Goal: Task Accomplishment & Management: Manage account settings

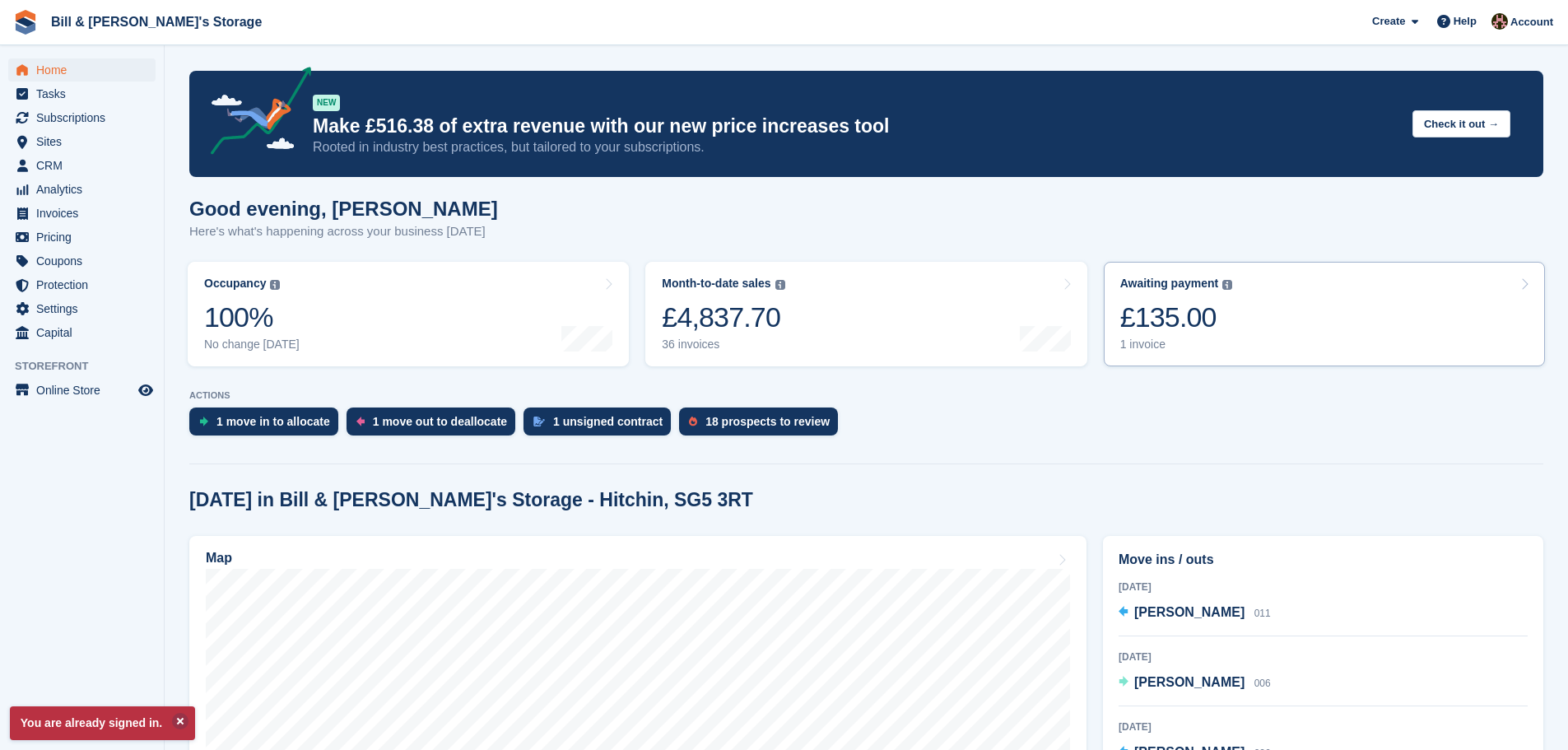
click at [1130, 312] on div "£135.00" at bounding box center [1176, 317] width 113 height 34
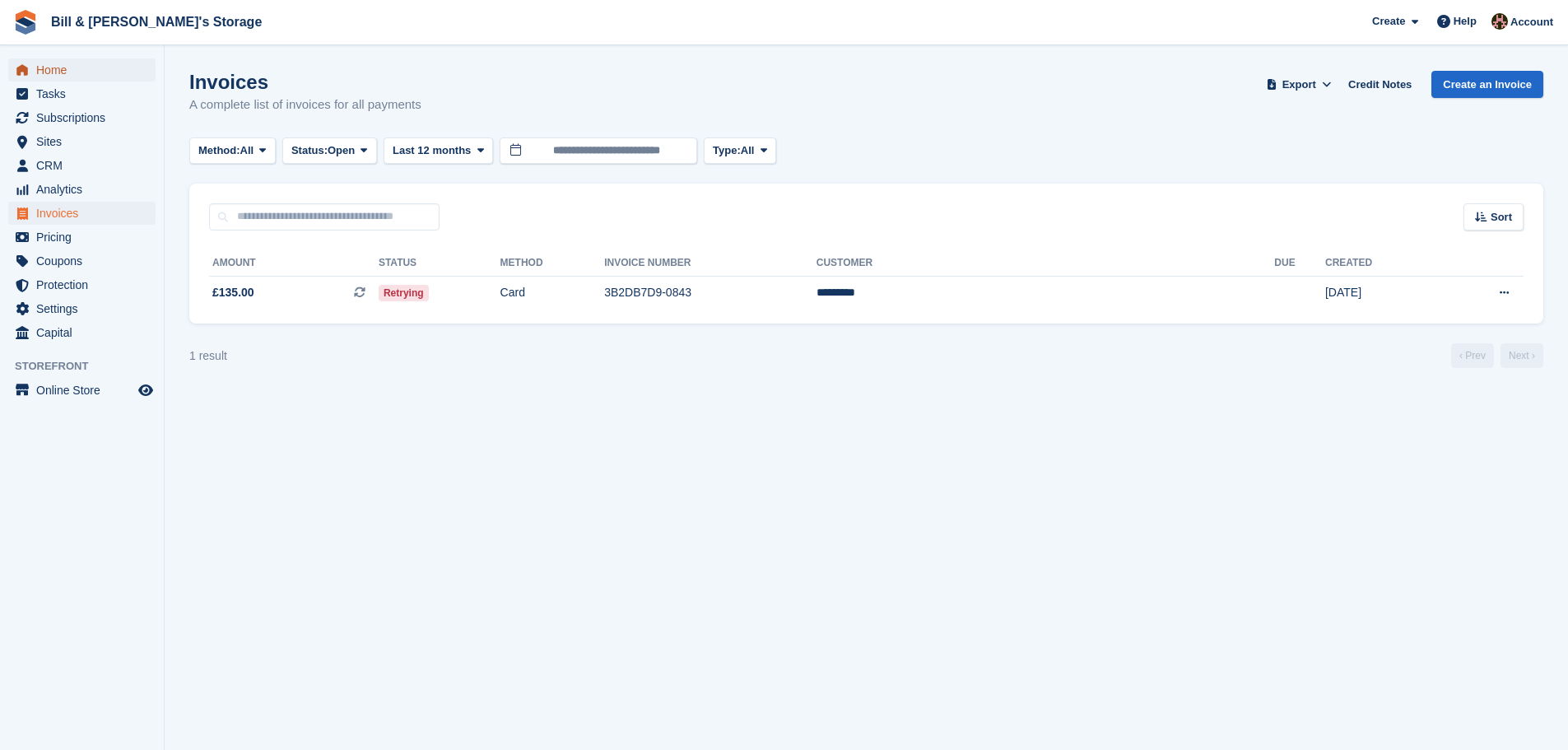
click at [72, 70] on span "Home" at bounding box center [86, 70] width 99 height 23
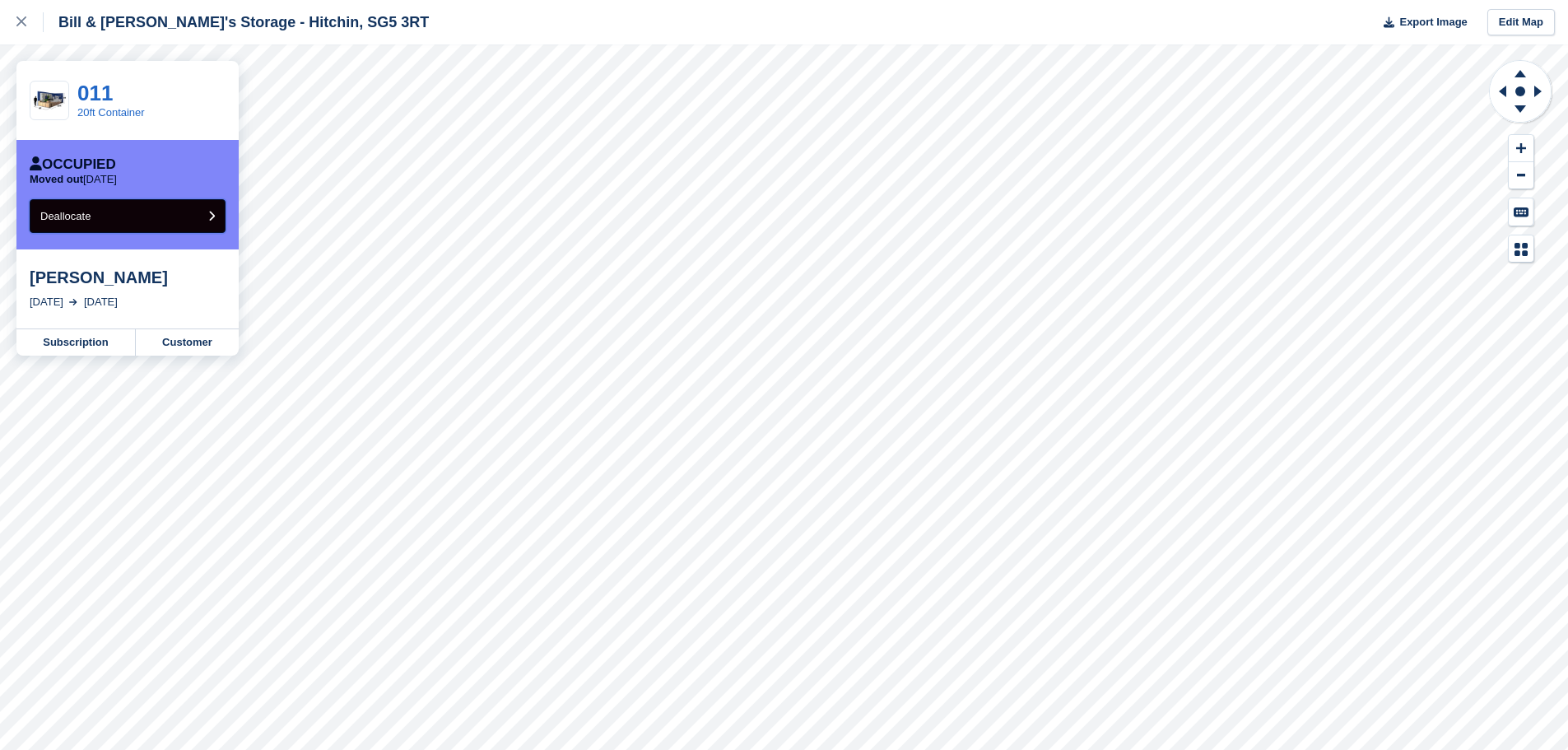
click at [84, 221] on span "Deallocate" at bounding box center [65, 216] width 50 height 13
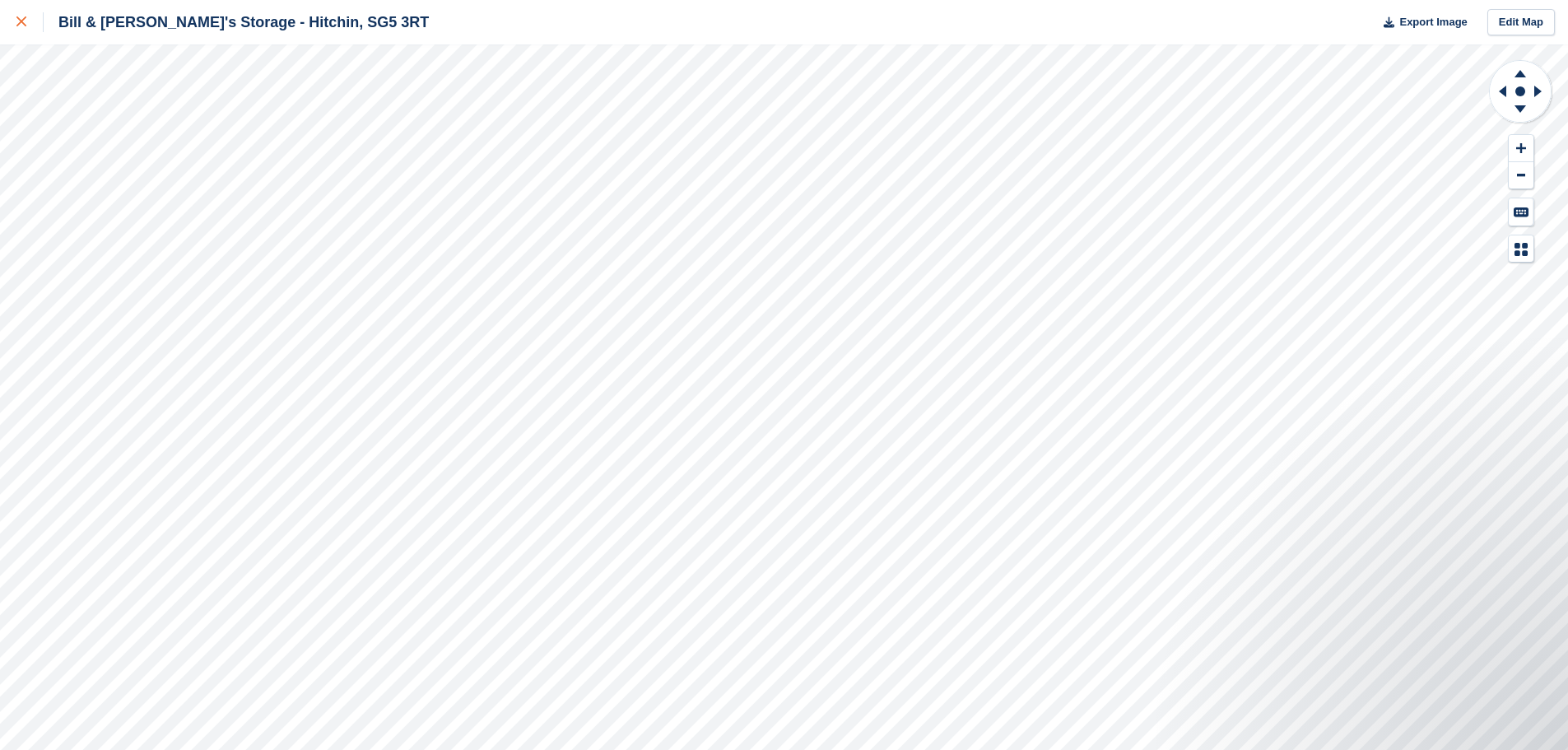
click at [22, 25] on icon at bounding box center [21, 21] width 10 height 10
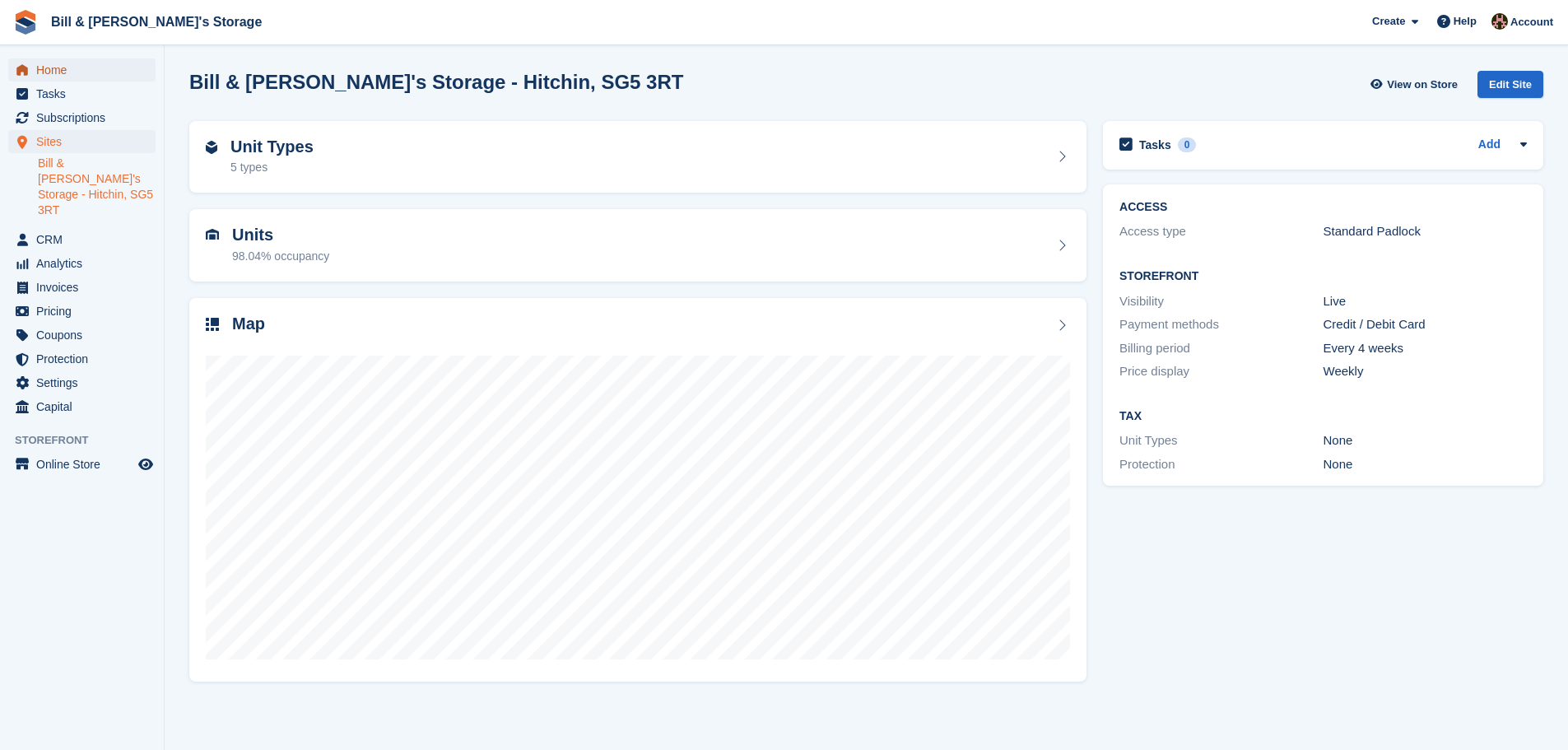
click at [101, 73] on span "Home" at bounding box center [86, 70] width 99 height 23
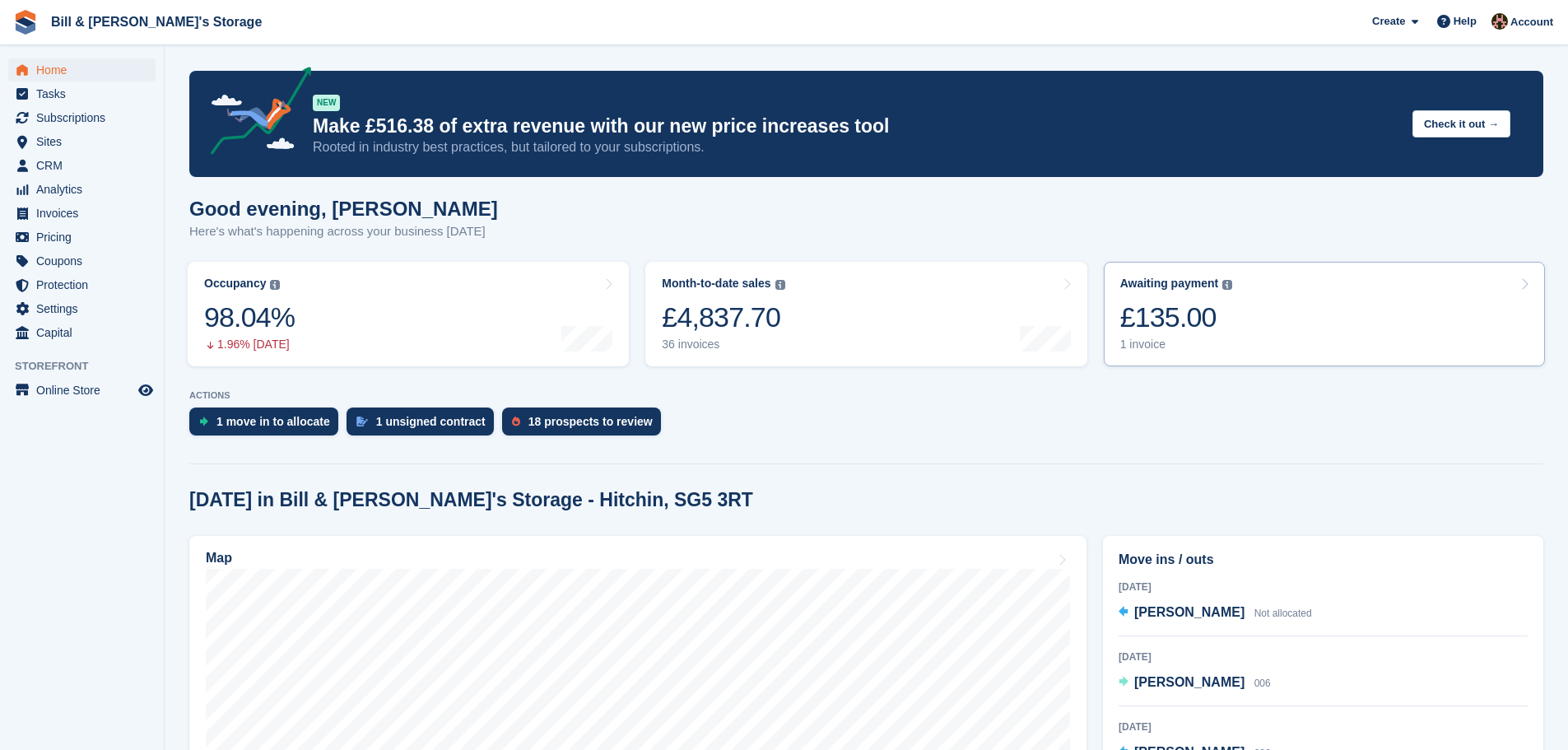
click at [1240, 292] on link "Awaiting payment The total outstanding balance on all open invoices. £135.00 1 …" at bounding box center [1325, 314] width 442 height 105
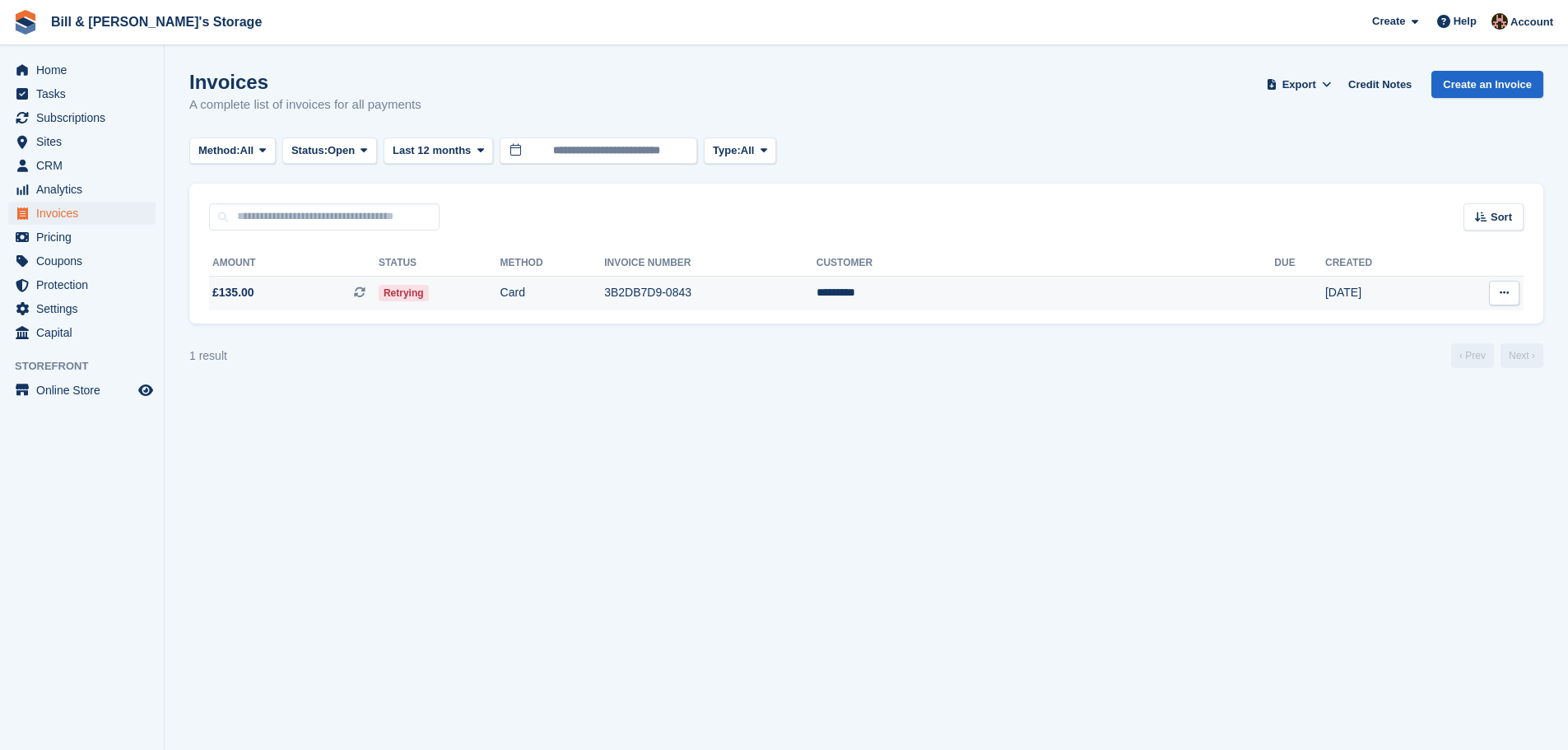
click at [442, 280] on td "Retrying" at bounding box center [440, 293] width 122 height 35
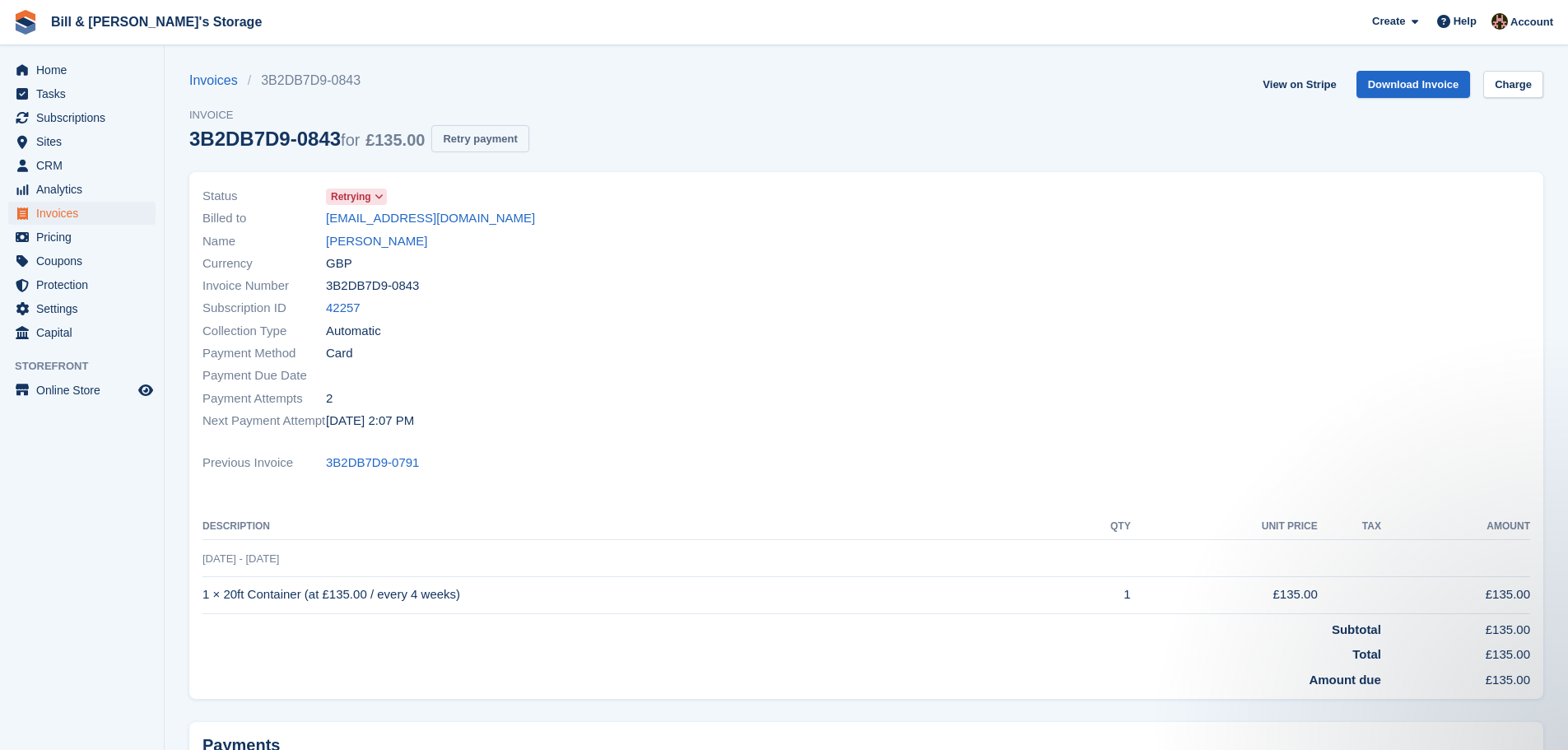
click at [498, 141] on button "Retry payment" at bounding box center [480, 139] width 97 height 27
click at [109, 83] on span "Tasks" at bounding box center [86, 94] width 99 height 23
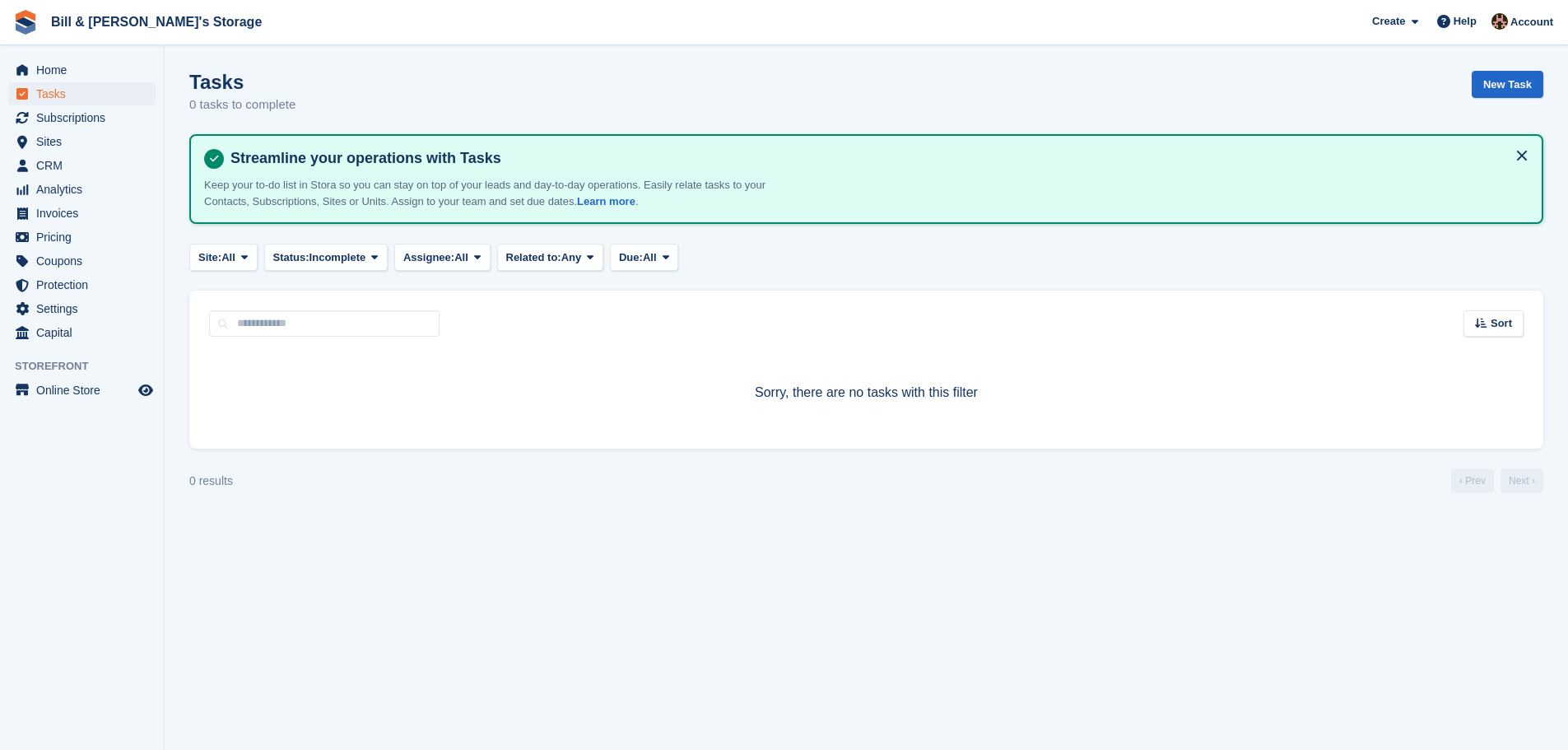
click at [91, 72] on span "Home" at bounding box center [86, 70] width 99 height 23
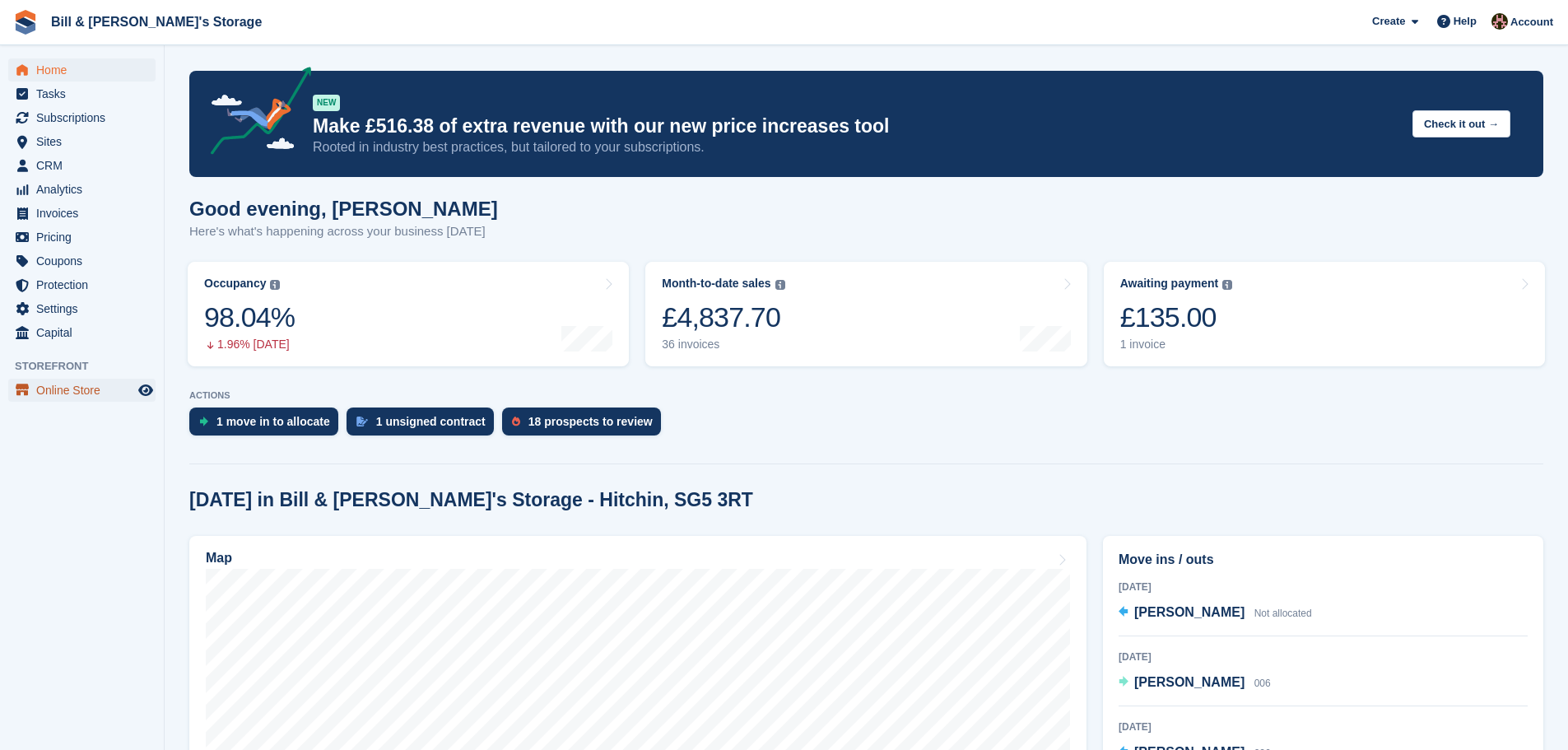
click at [89, 384] on span "Online Store" at bounding box center [86, 391] width 99 height 23
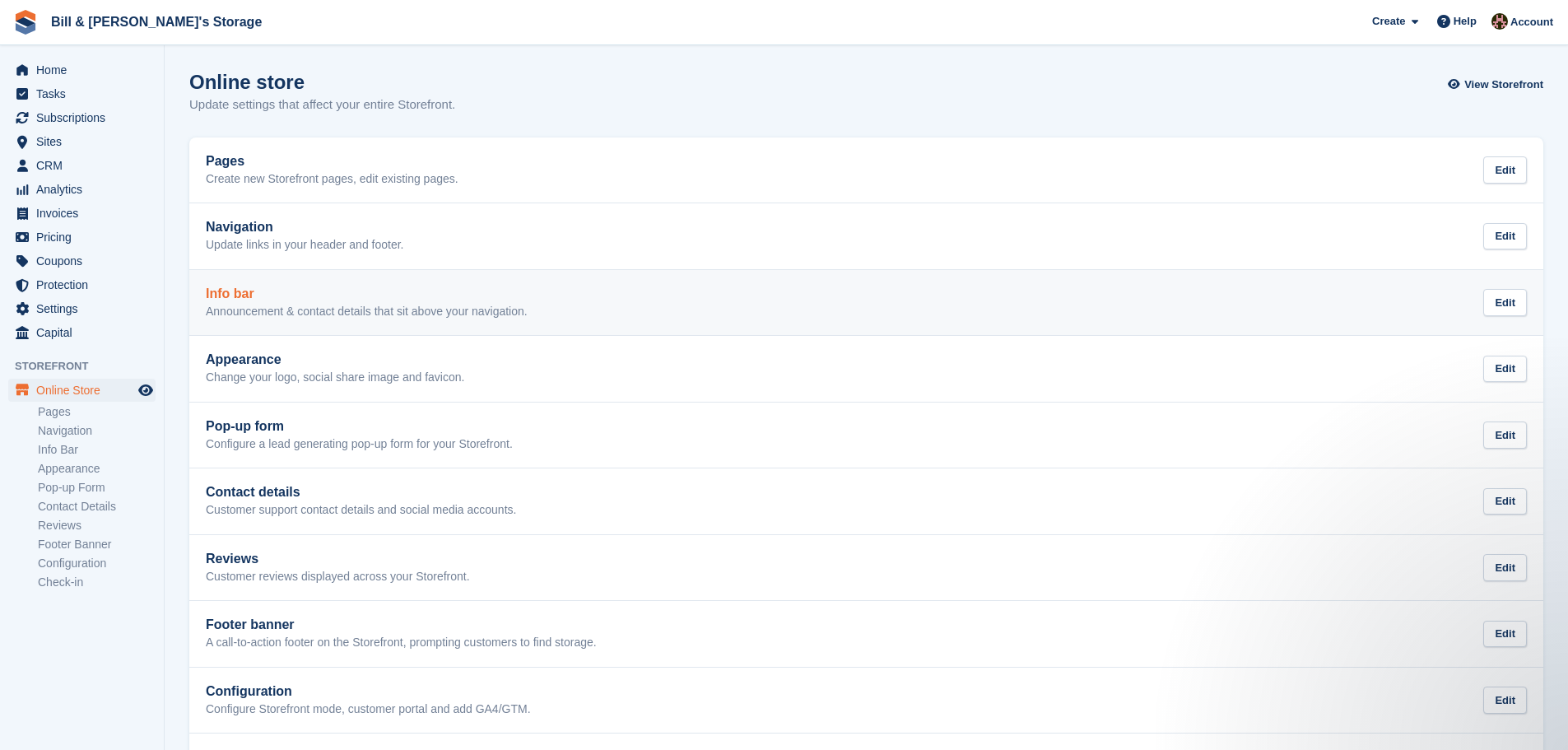
click at [266, 331] on link "Info bar Announcement & contact details that sit above your navigation. Edit" at bounding box center [866, 303] width 1354 height 66
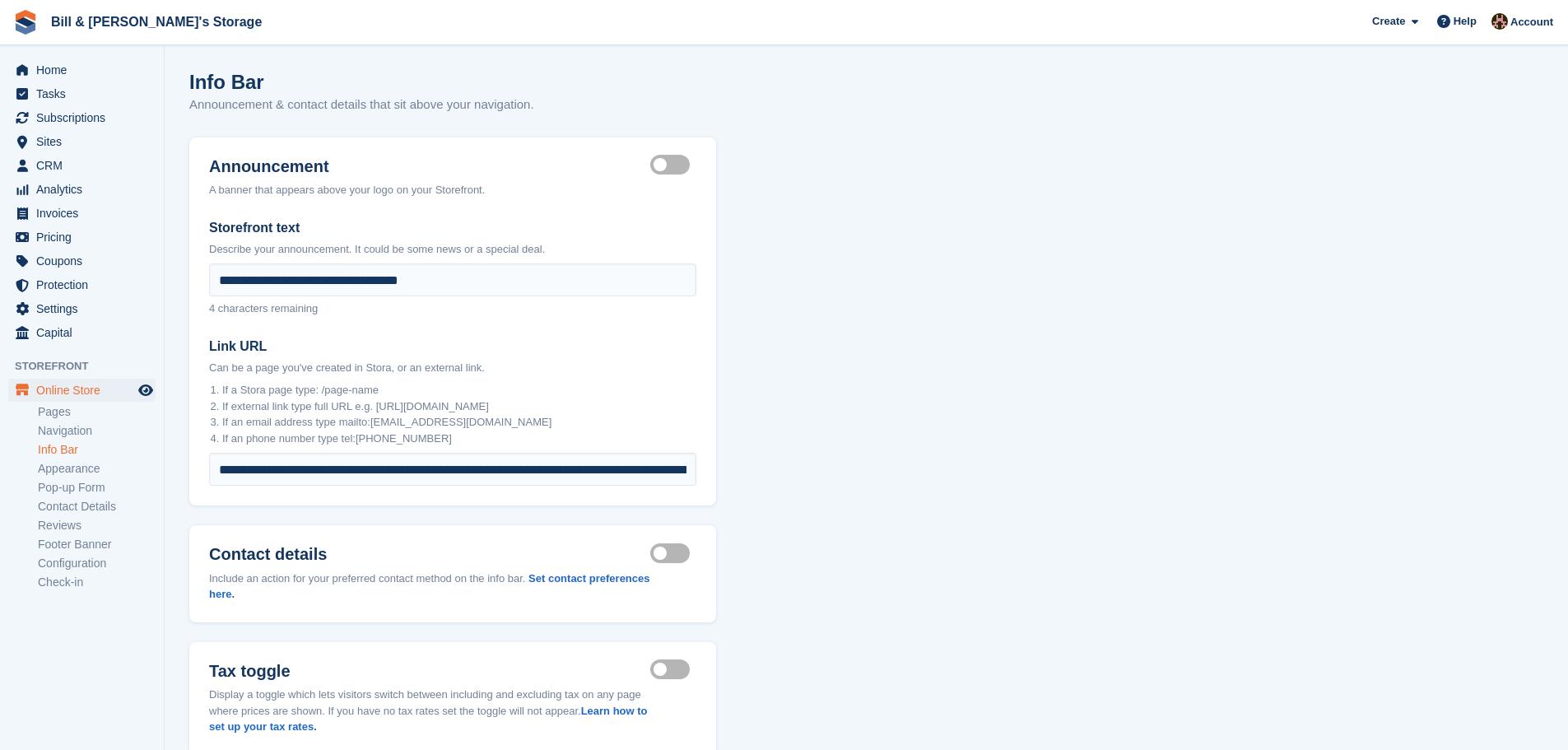
click at [672, 164] on label "Announcement visible" at bounding box center [674, 164] width 46 height 3
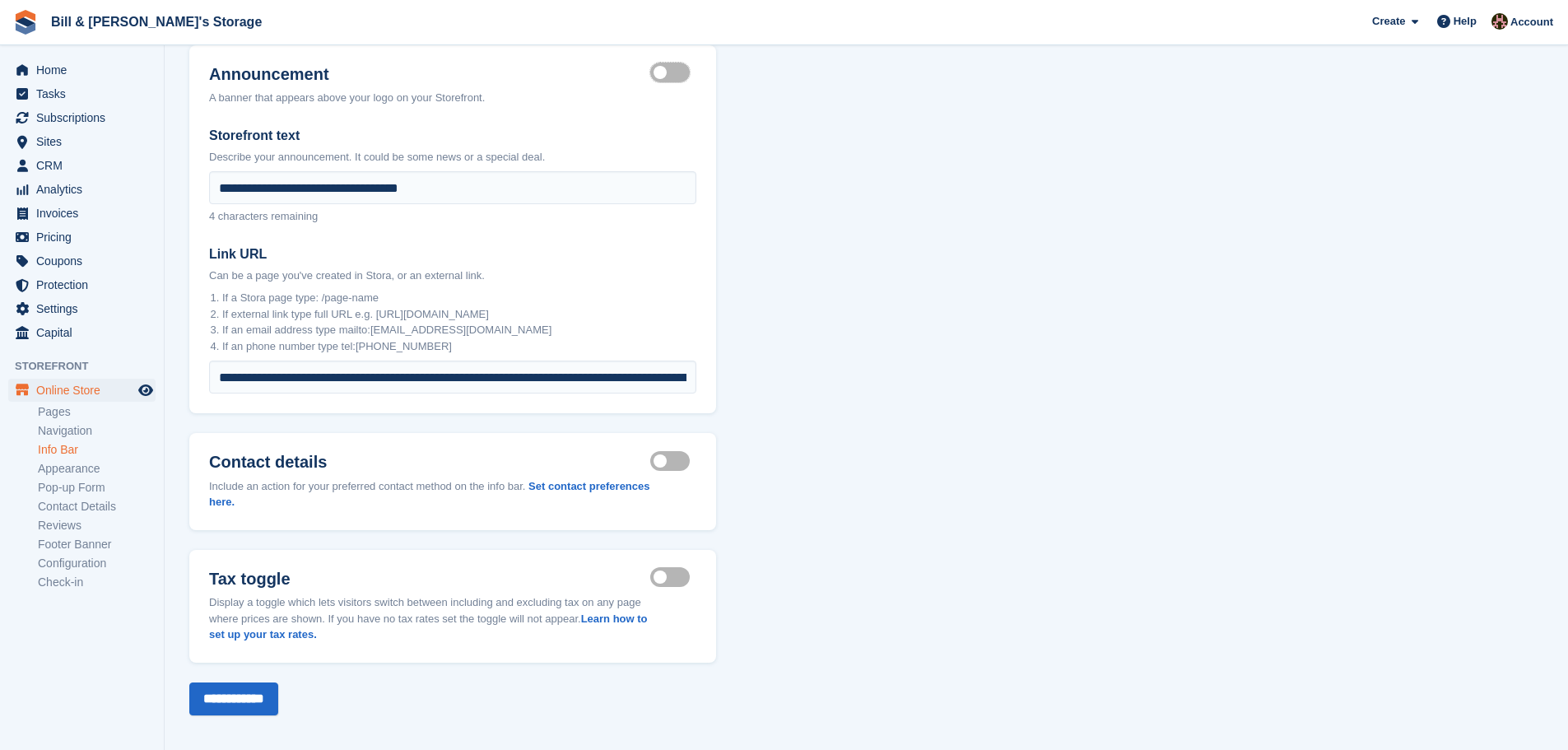
scroll to position [102, 0]
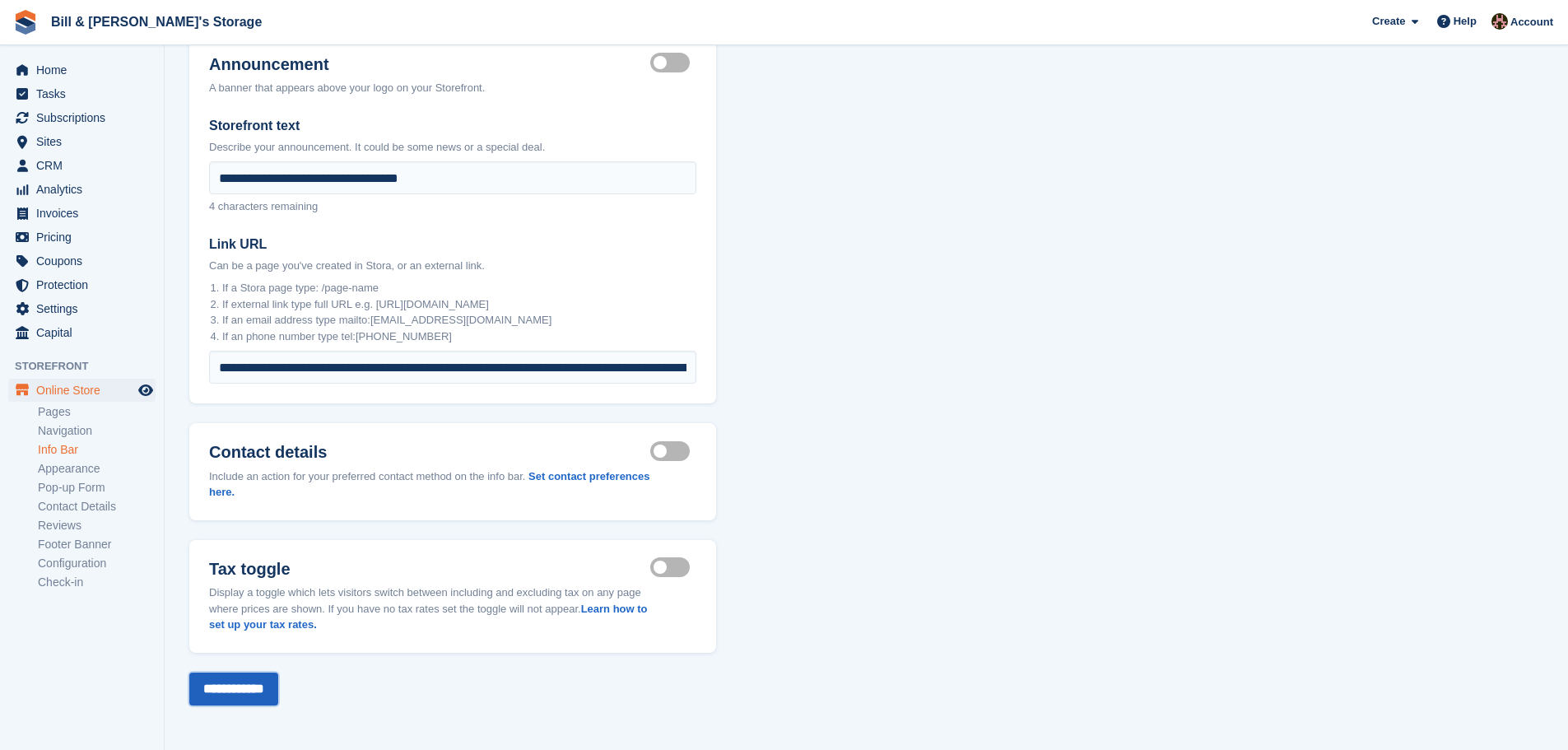
click at [240, 679] on input "**********" at bounding box center [233, 688] width 89 height 33
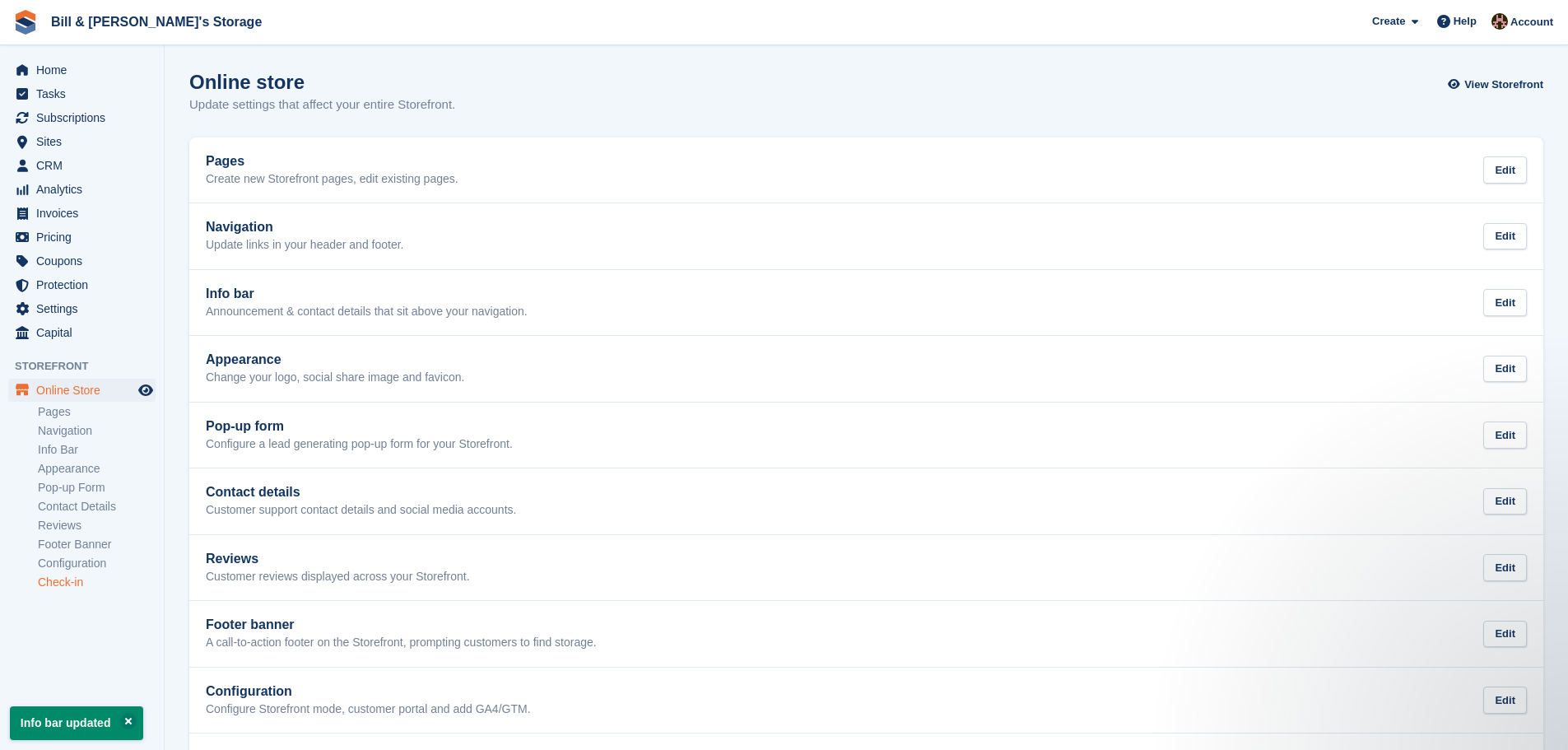
click at [77, 576] on link "Check-in" at bounding box center [97, 582] width 118 height 15
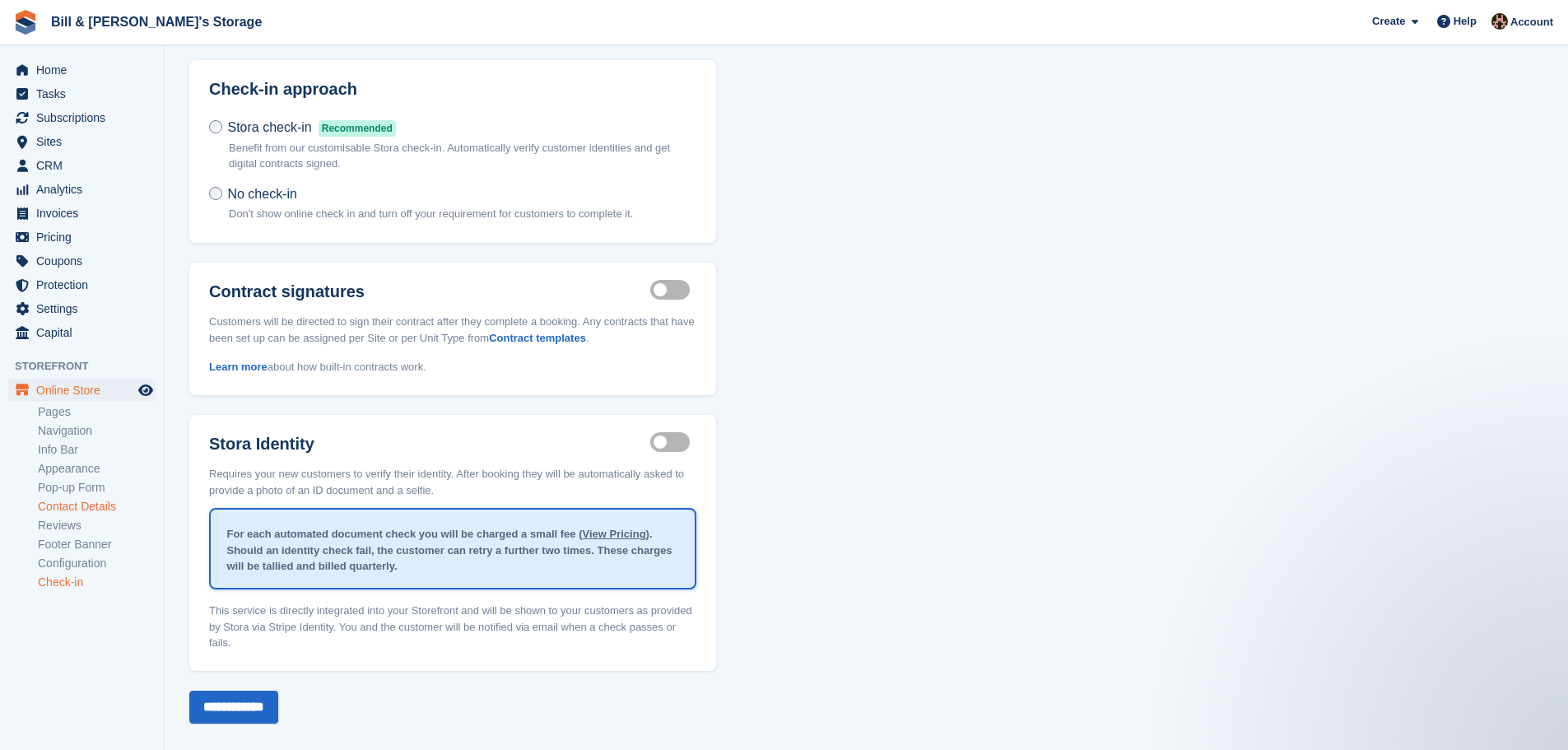
click at [55, 505] on link "Contact Details" at bounding box center [97, 506] width 118 height 15
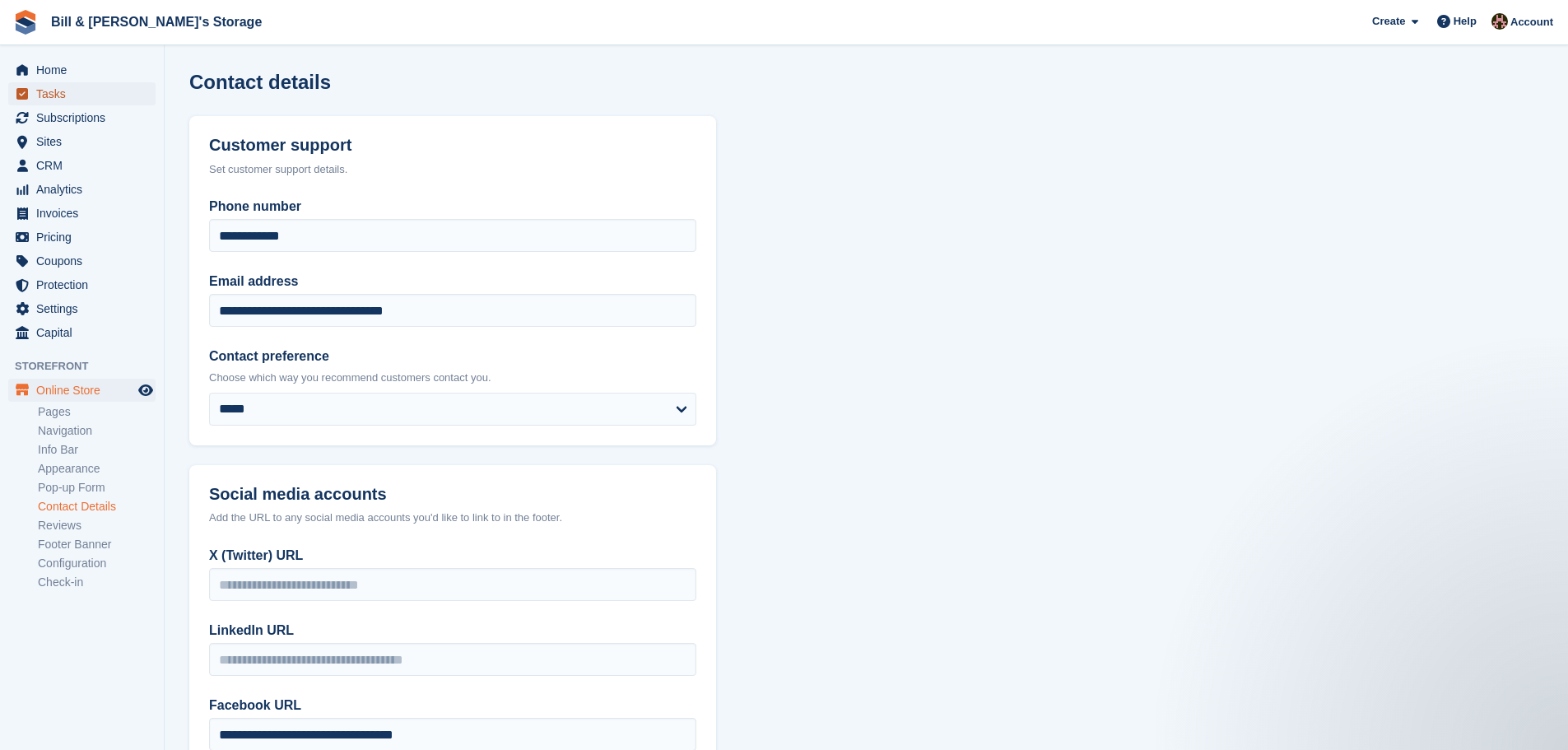
click at [58, 98] on span "Tasks" at bounding box center [86, 94] width 99 height 23
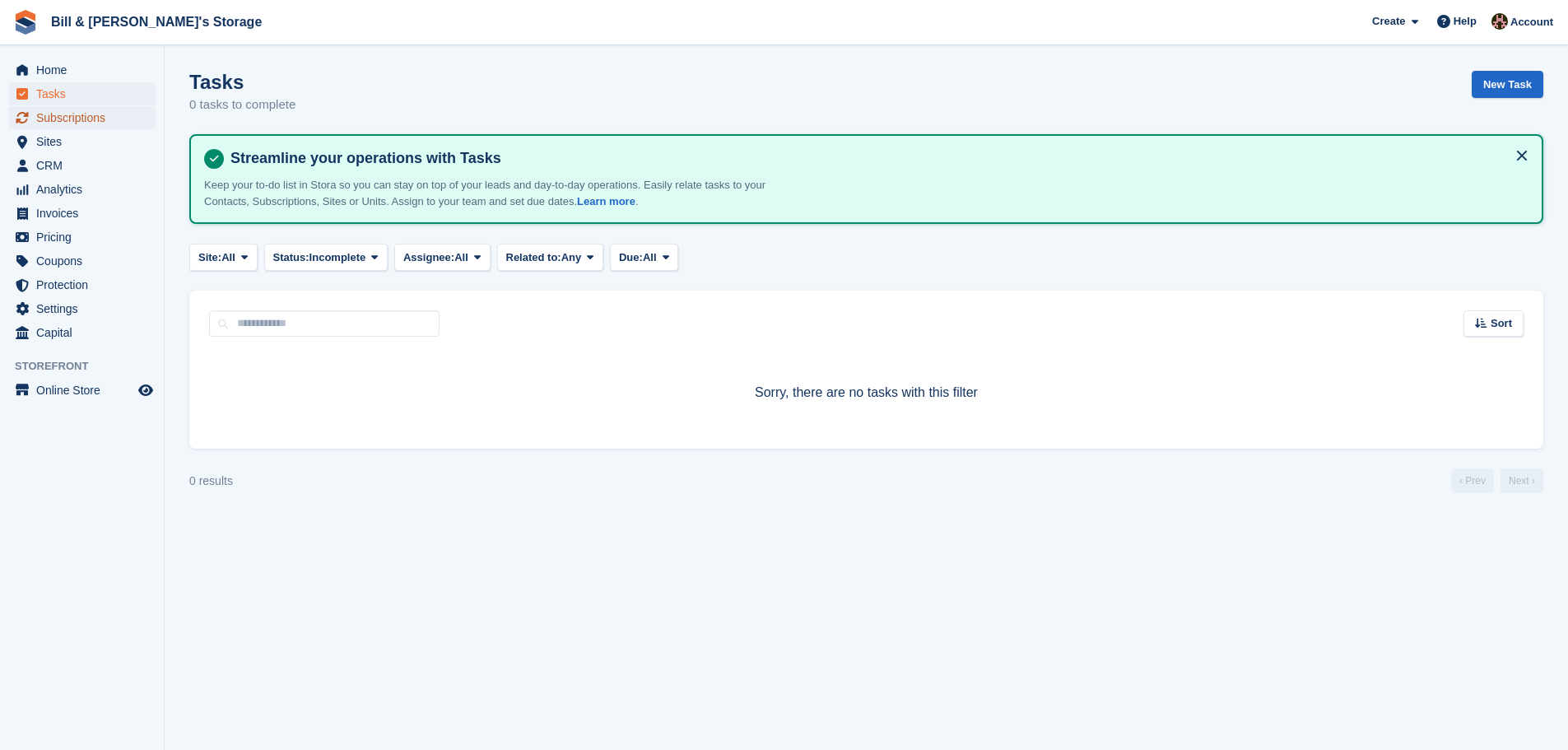
click at [60, 111] on span "Subscriptions" at bounding box center [86, 118] width 99 height 23
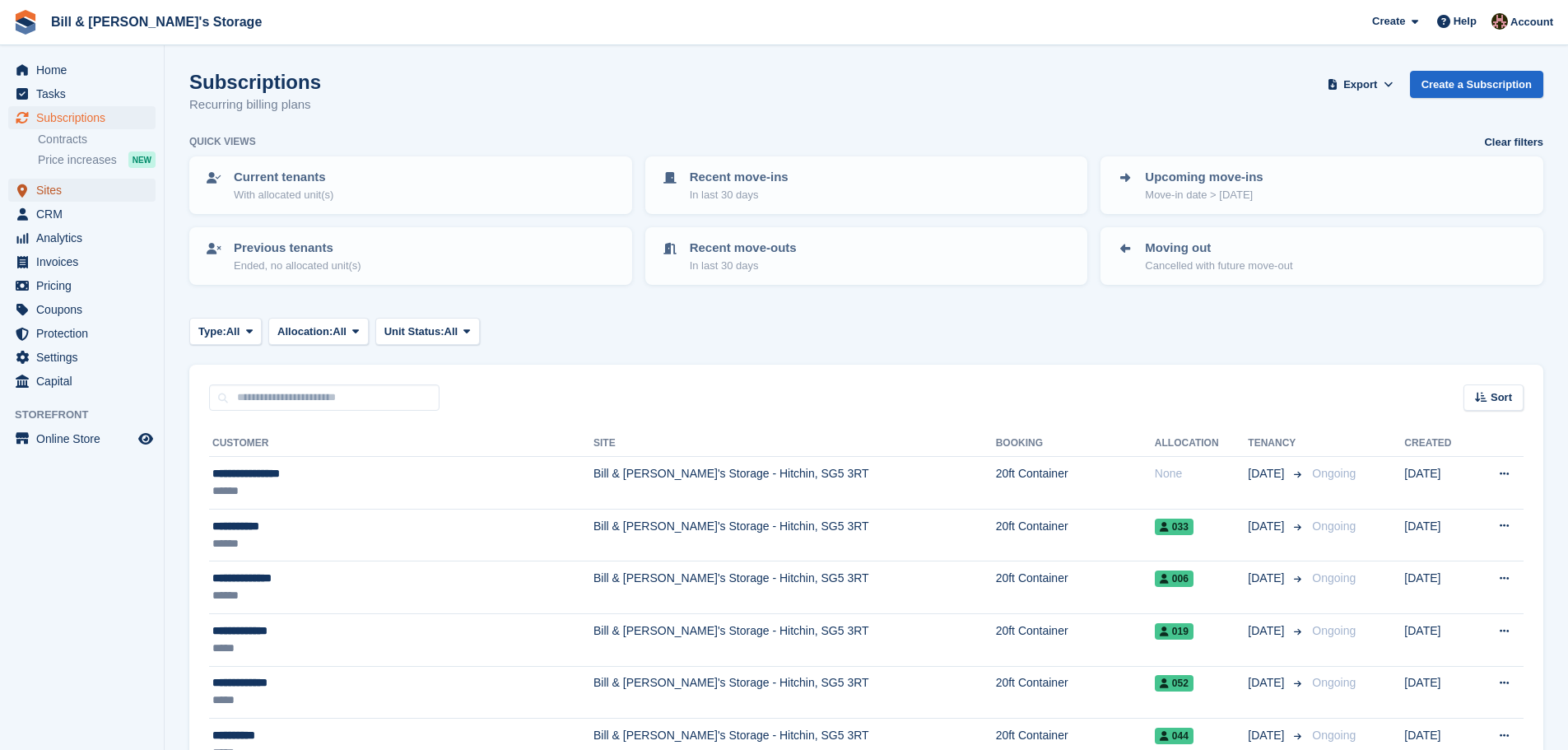
click at [58, 189] on span "Sites" at bounding box center [86, 190] width 99 height 23
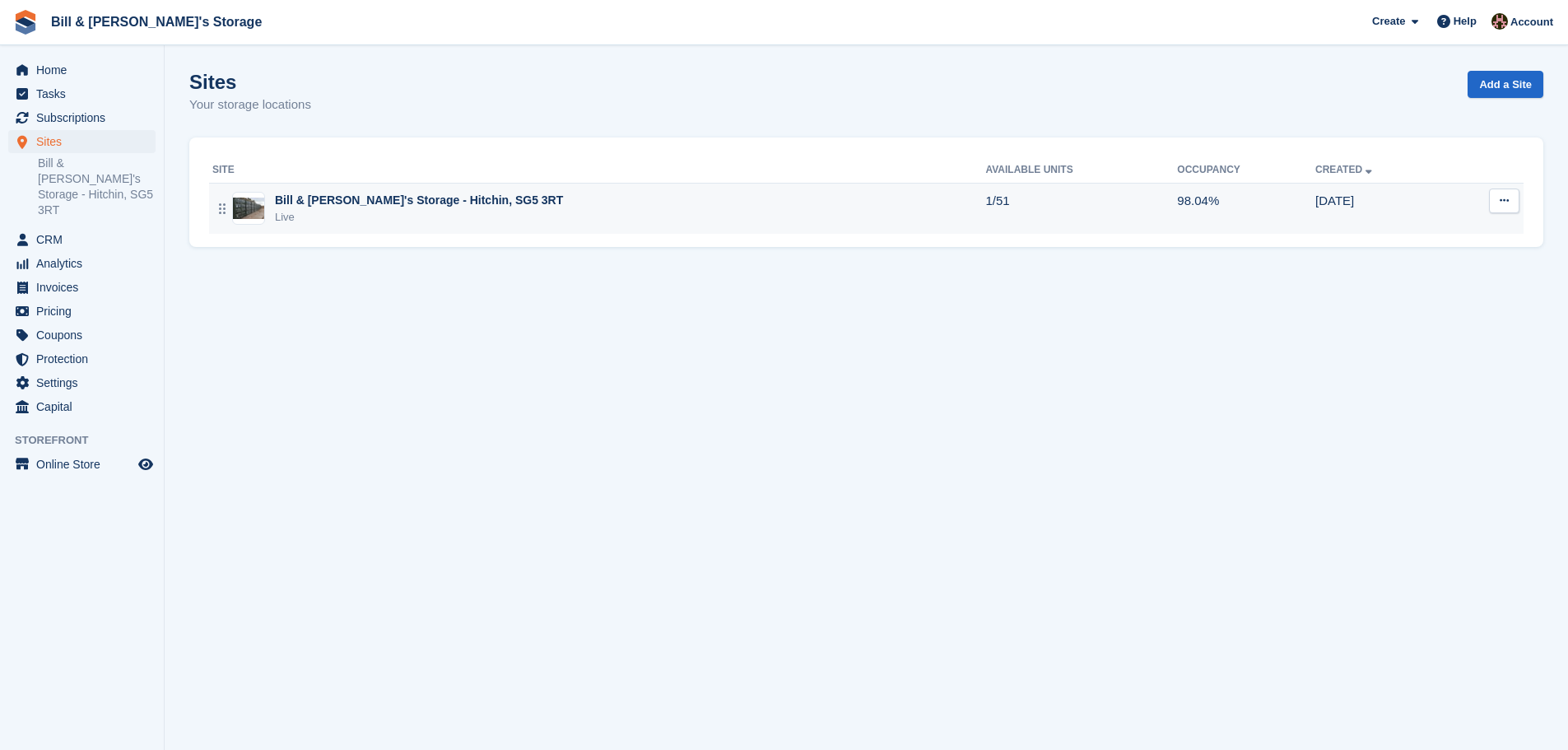
click at [299, 203] on div "Bill & [PERSON_NAME]'s Storage - Hitchin, SG5 3RT" at bounding box center [419, 200] width 288 height 17
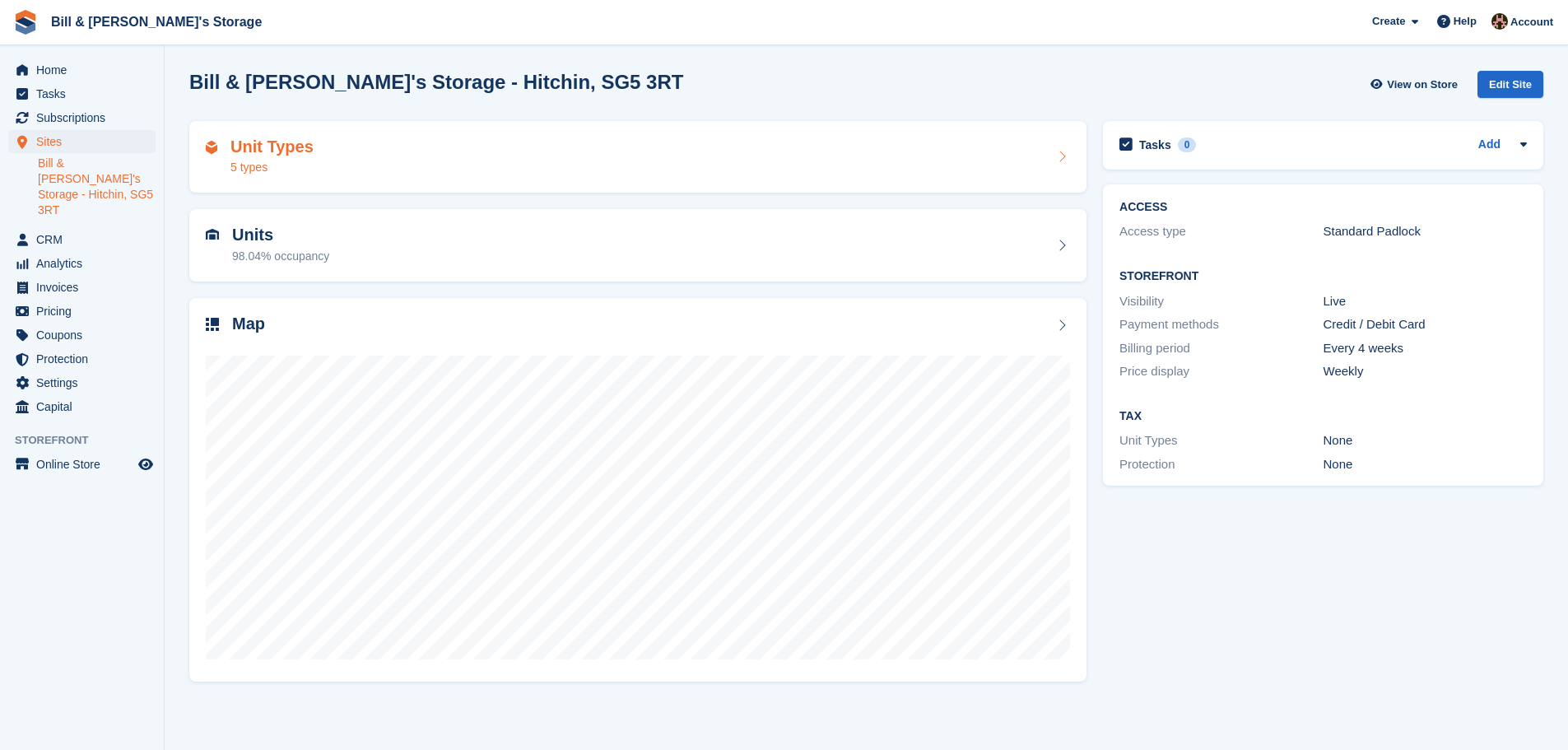
click at [487, 172] on div "Unit Types 5 types" at bounding box center [637, 157] width 864 height 39
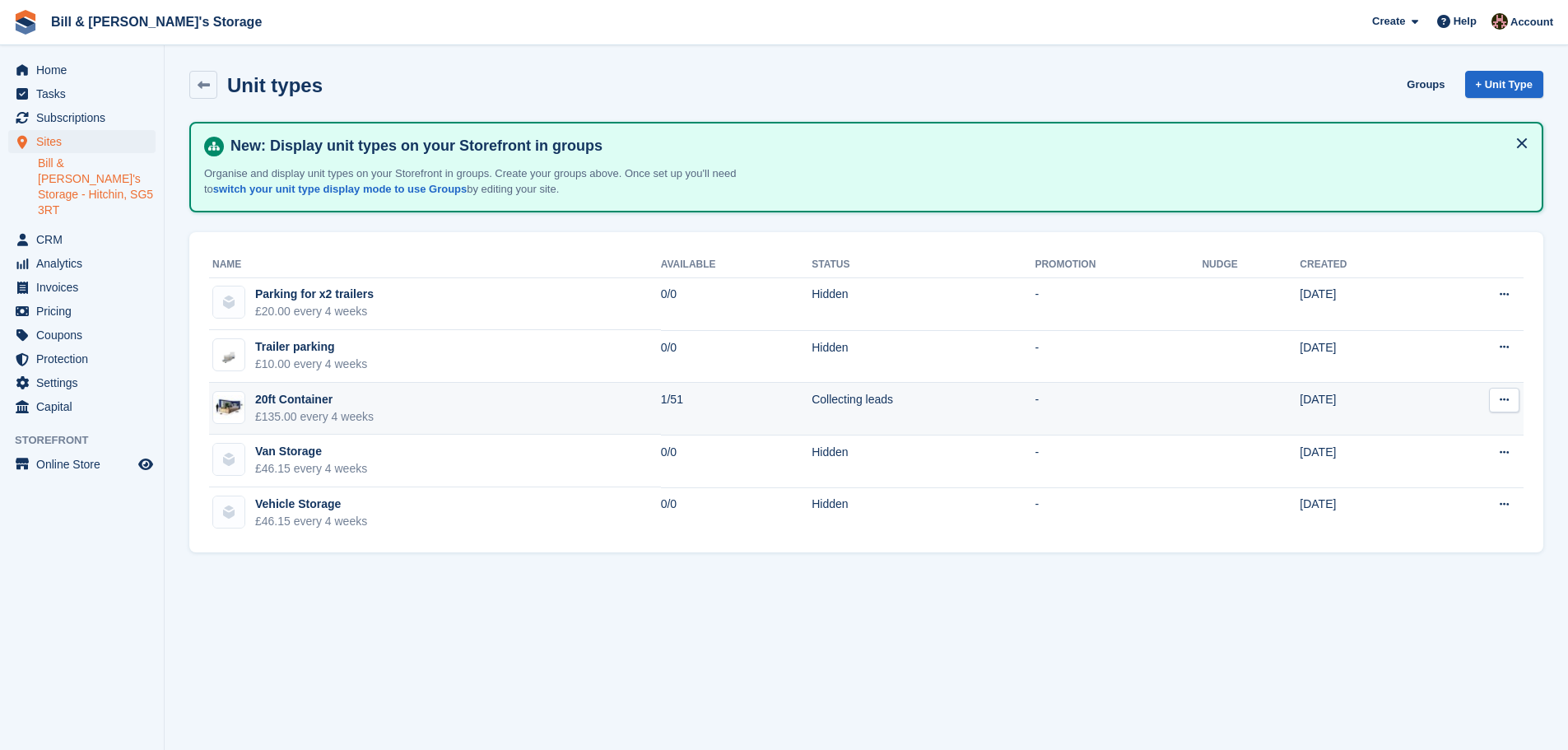
click at [387, 400] on td "20ft Container £135.00 every 4 weeks" at bounding box center [435, 409] width 452 height 53
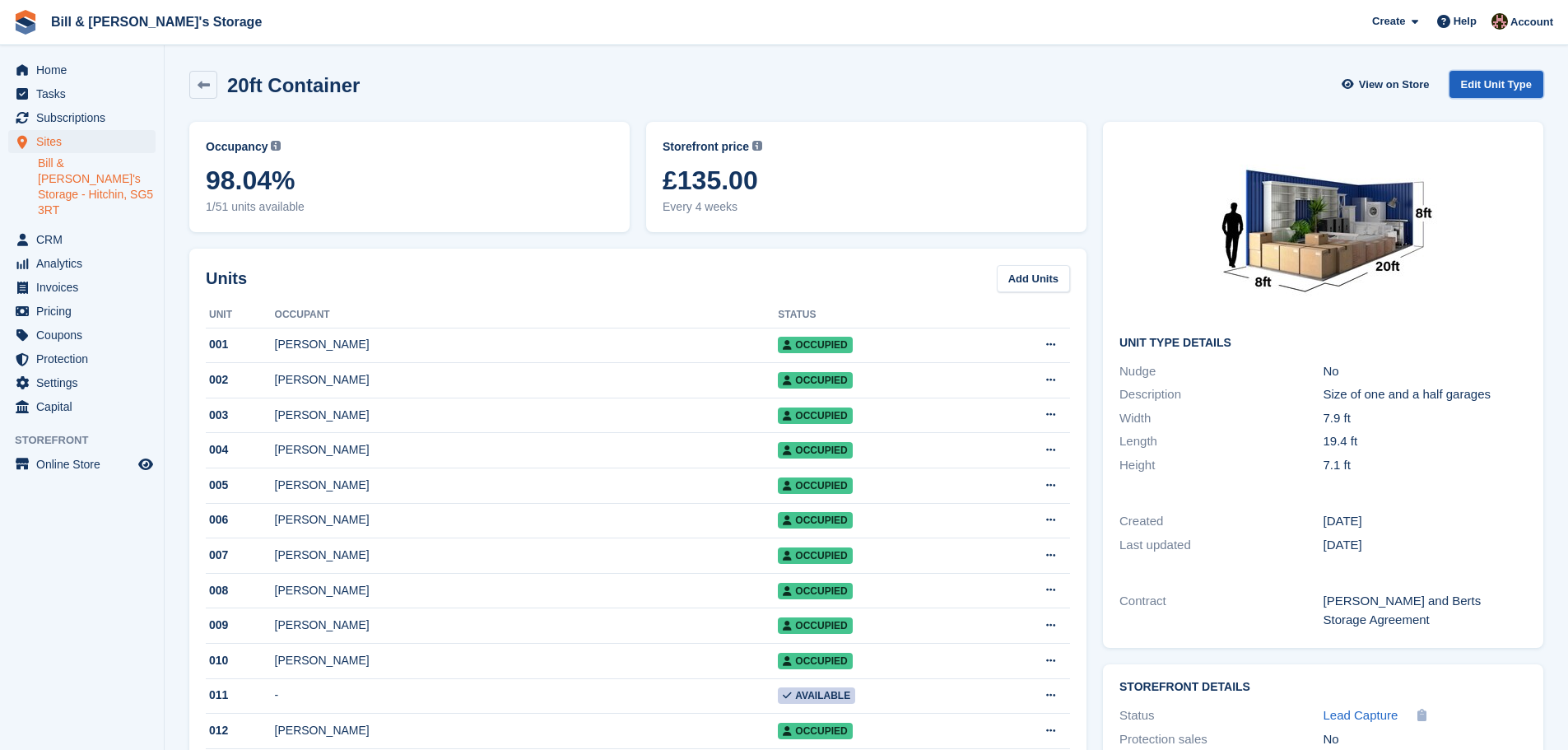
click at [1483, 80] on link "Edit Unit Type" at bounding box center [1496, 84] width 94 height 27
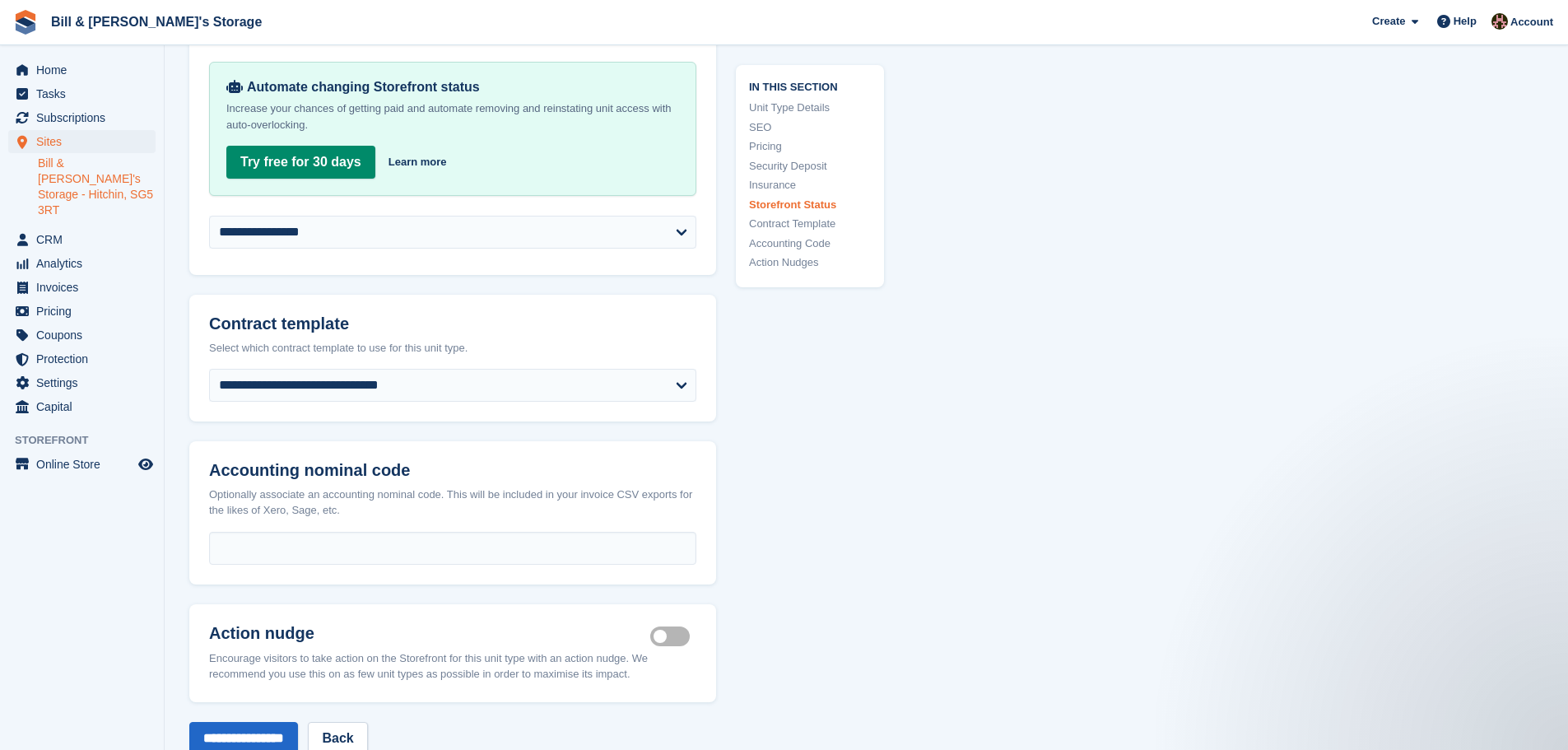
click at [662, 635] on label "Is active" at bounding box center [674, 636] width 46 height 3
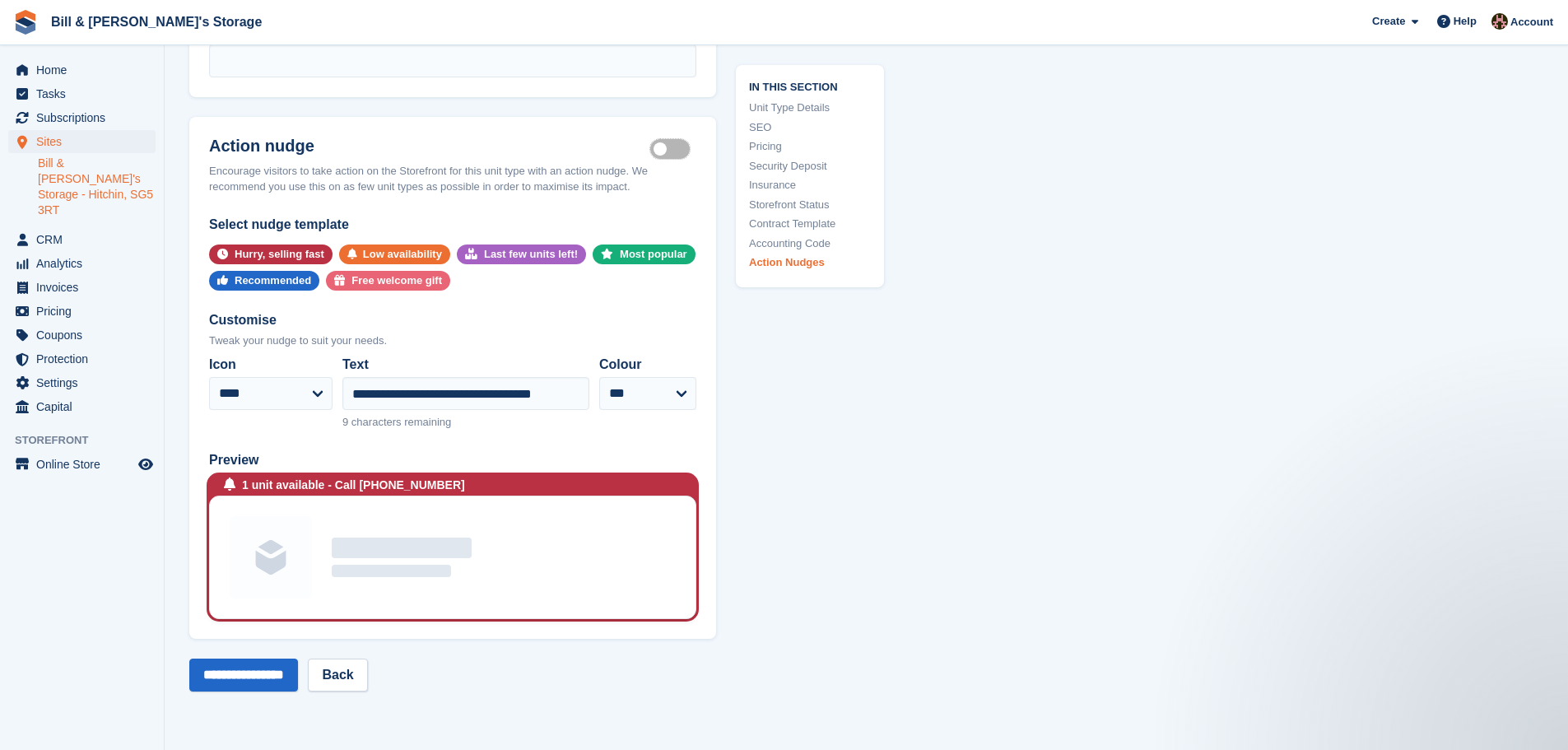
scroll to position [3037, 0]
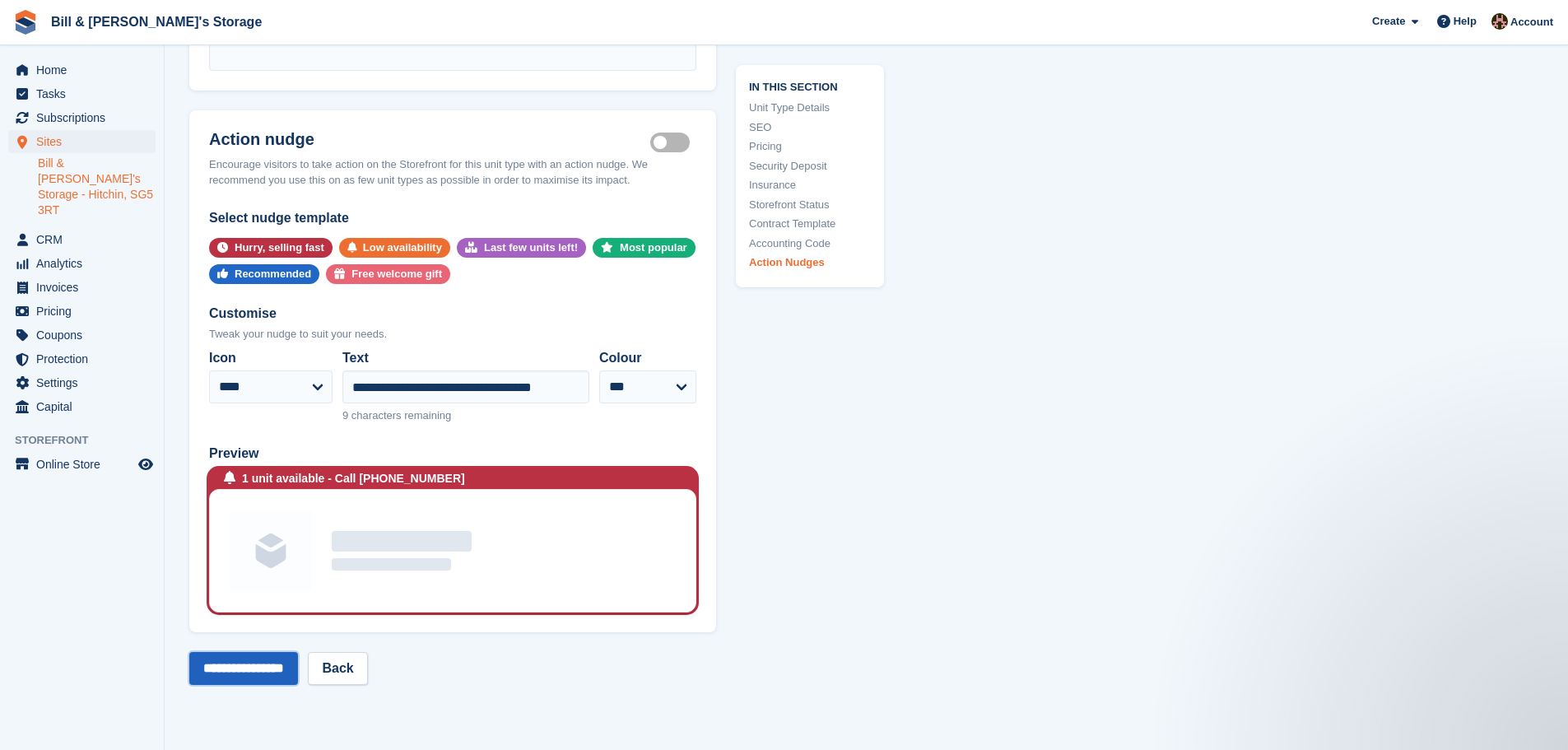
click at [285, 655] on input "**********" at bounding box center [244, 668] width 109 height 33
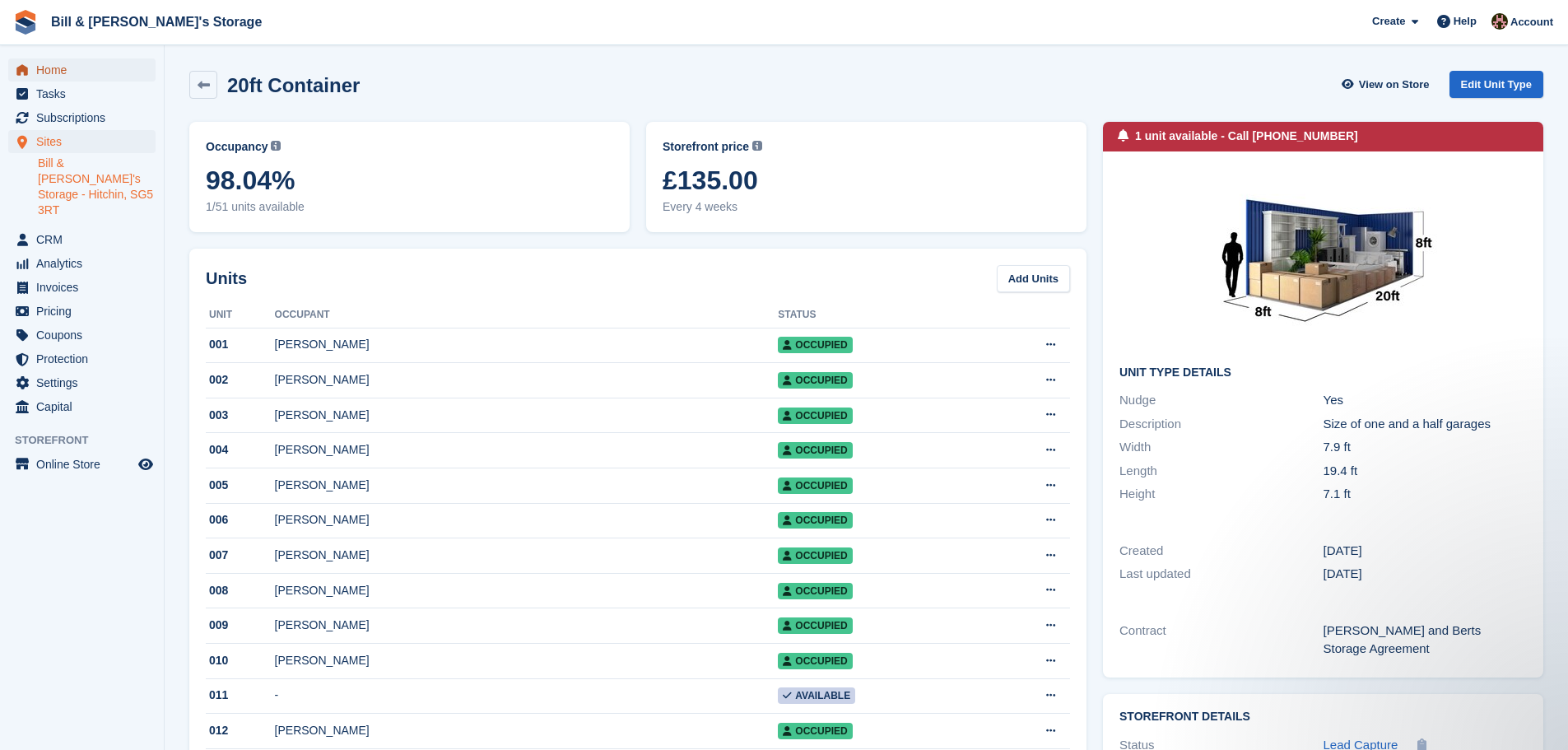
click at [101, 68] on span "Home" at bounding box center [86, 70] width 99 height 23
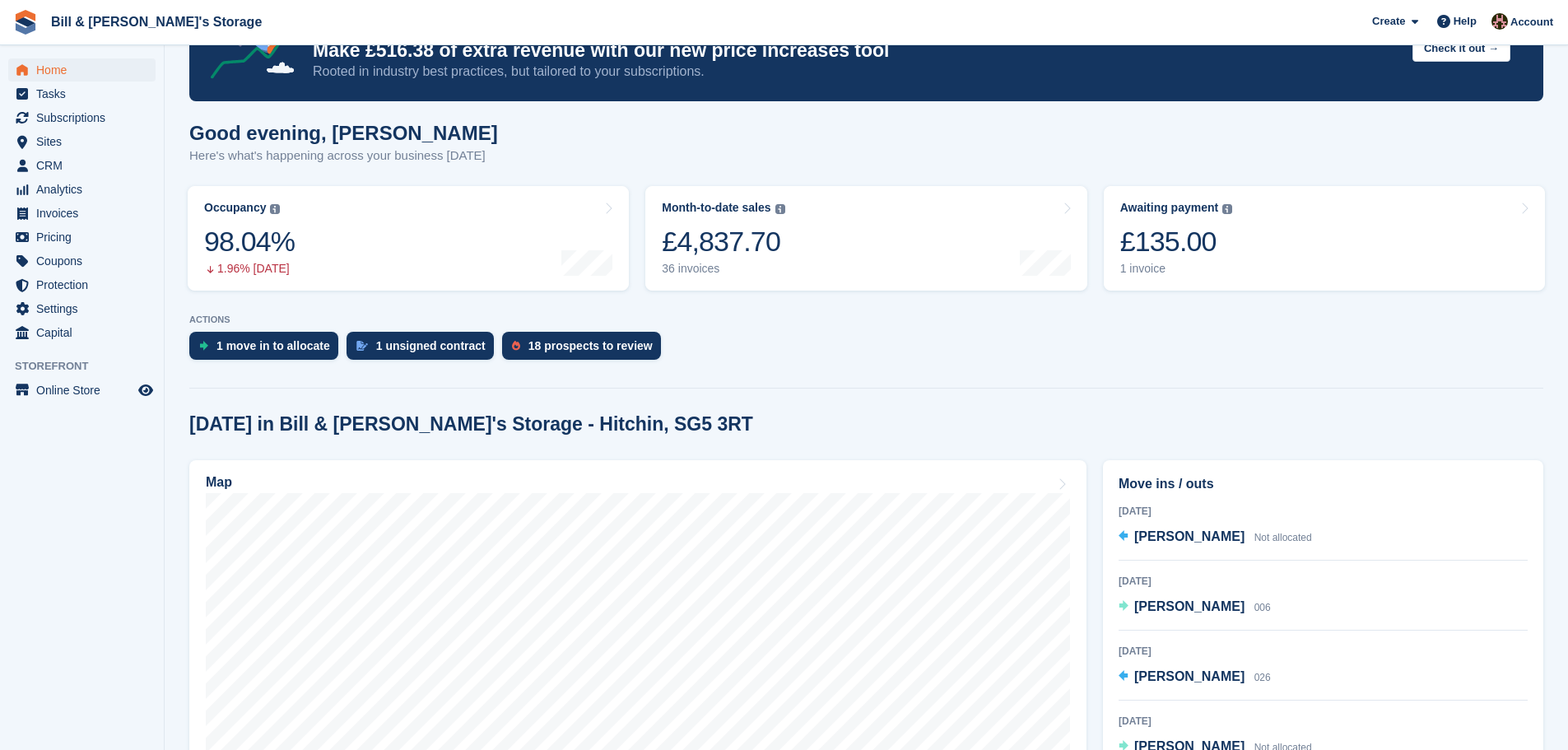
scroll to position [82, 0]
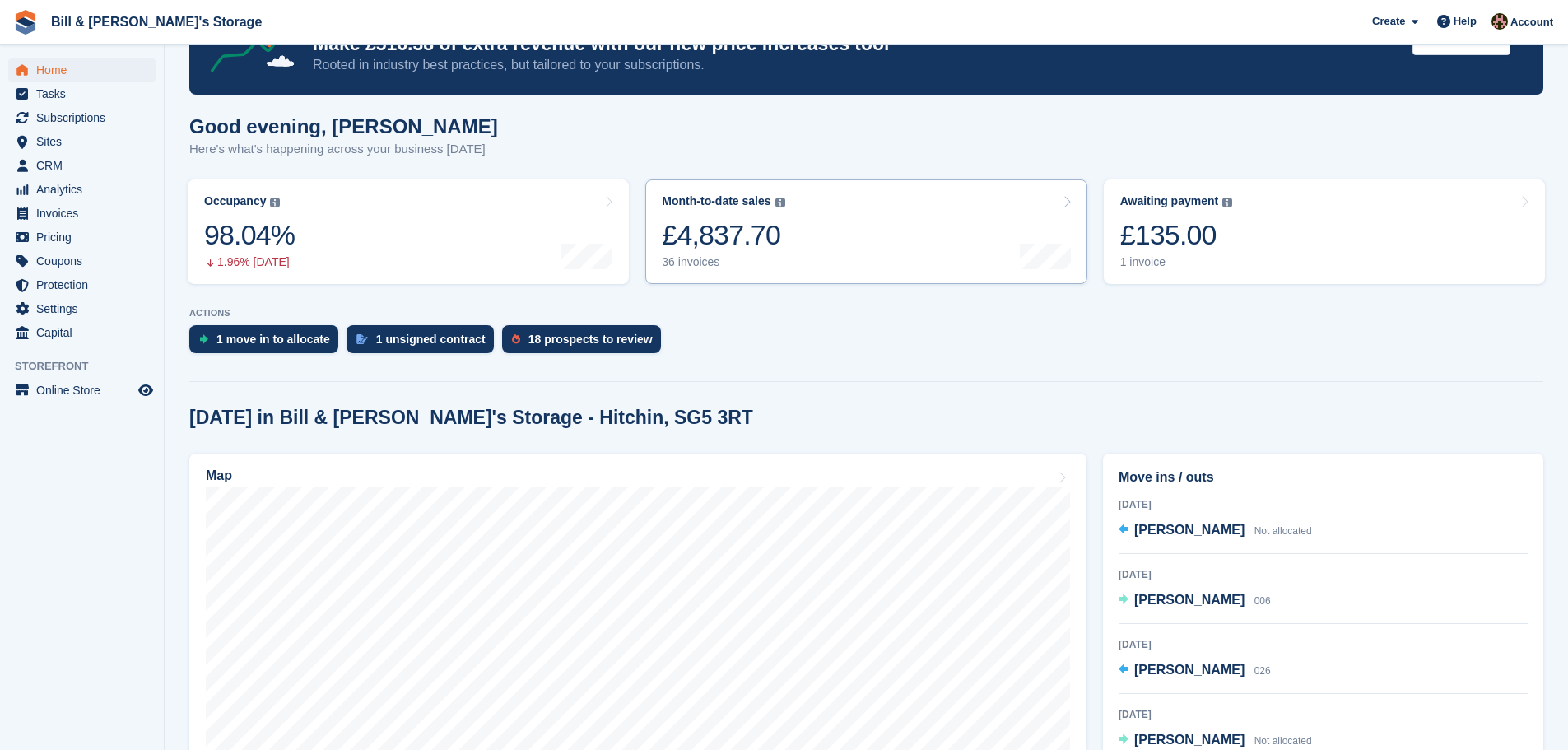
click at [864, 261] on link "Month-to-date sales The sum of all finalised invoices generated this month to d…" at bounding box center [866, 232] width 442 height 105
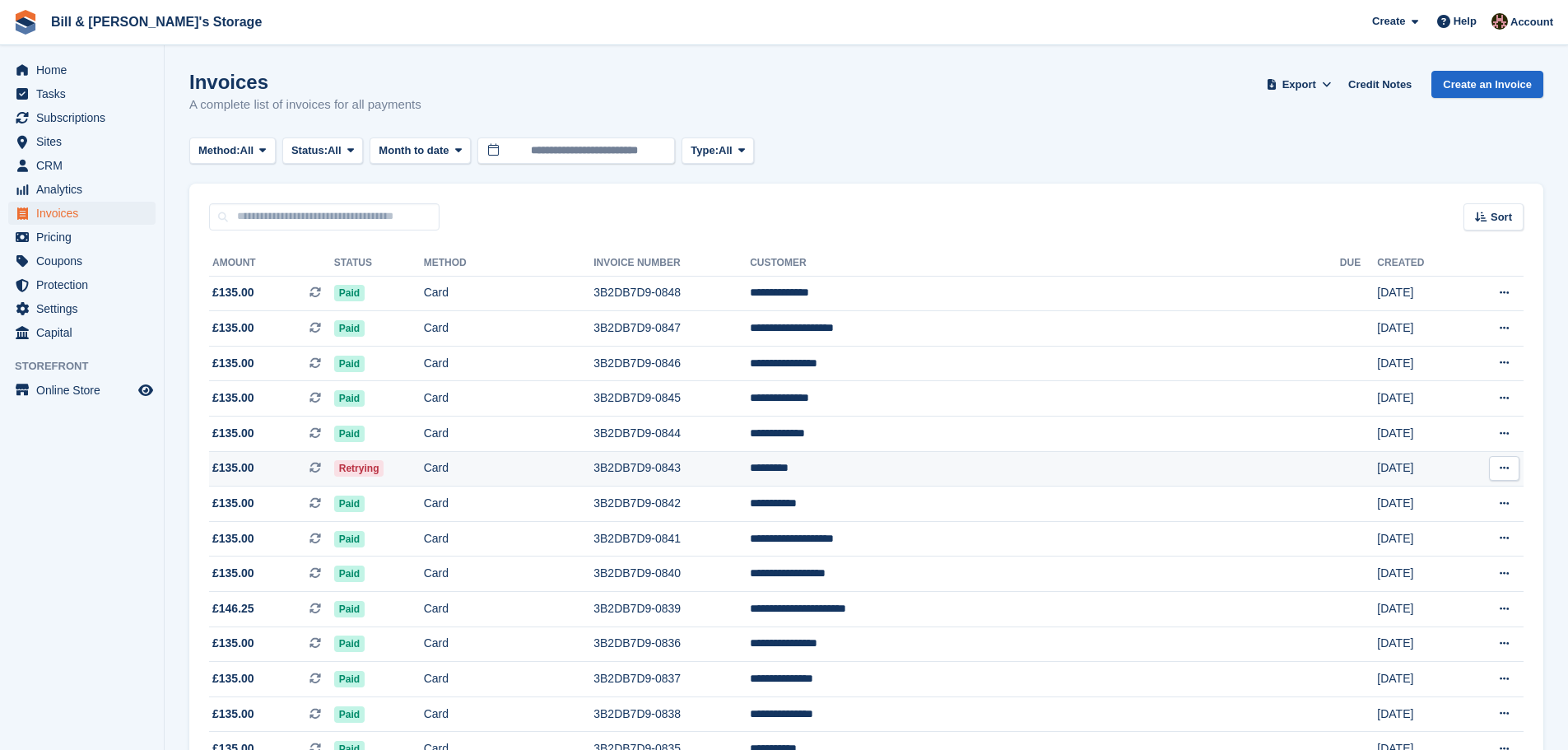
click at [594, 461] on td "Card" at bounding box center [509, 469] width 171 height 36
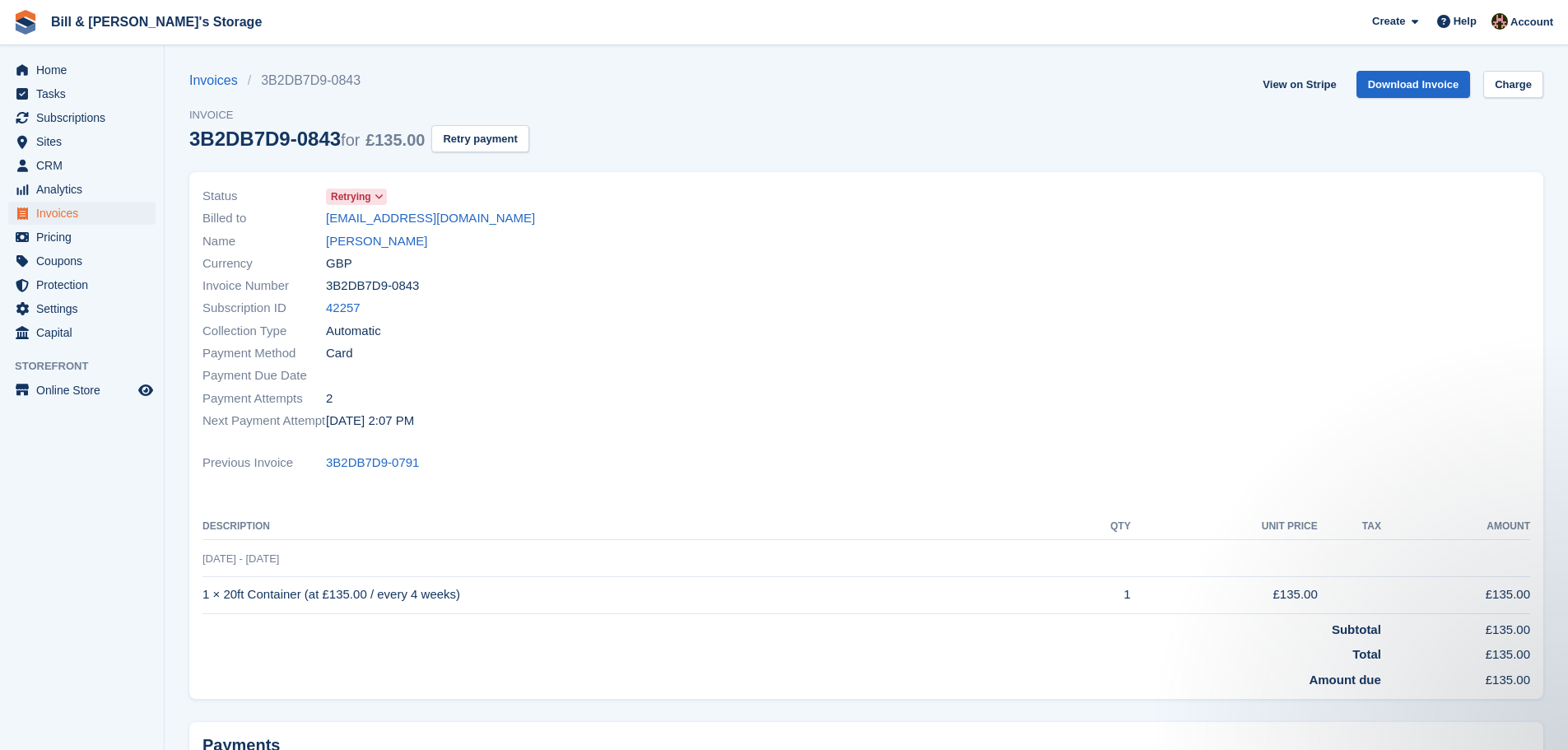
click at [392, 327] on div "Collection Type Automatic" at bounding box center [530, 330] width 654 height 22
click at [41, 63] on span "Home" at bounding box center [86, 70] width 99 height 23
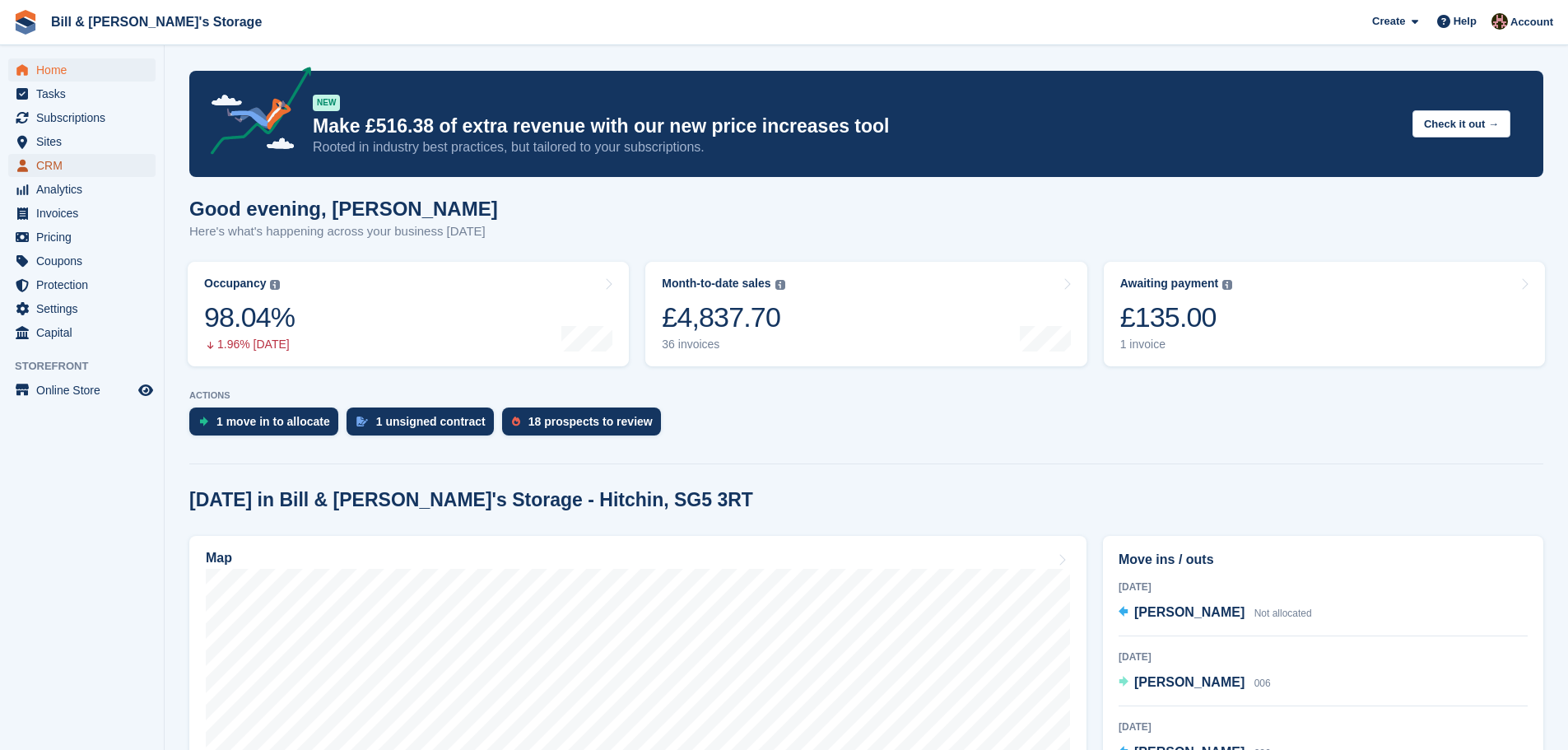
click at [66, 166] on span "CRM" at bounding box center [86, 165] width 99 height 23
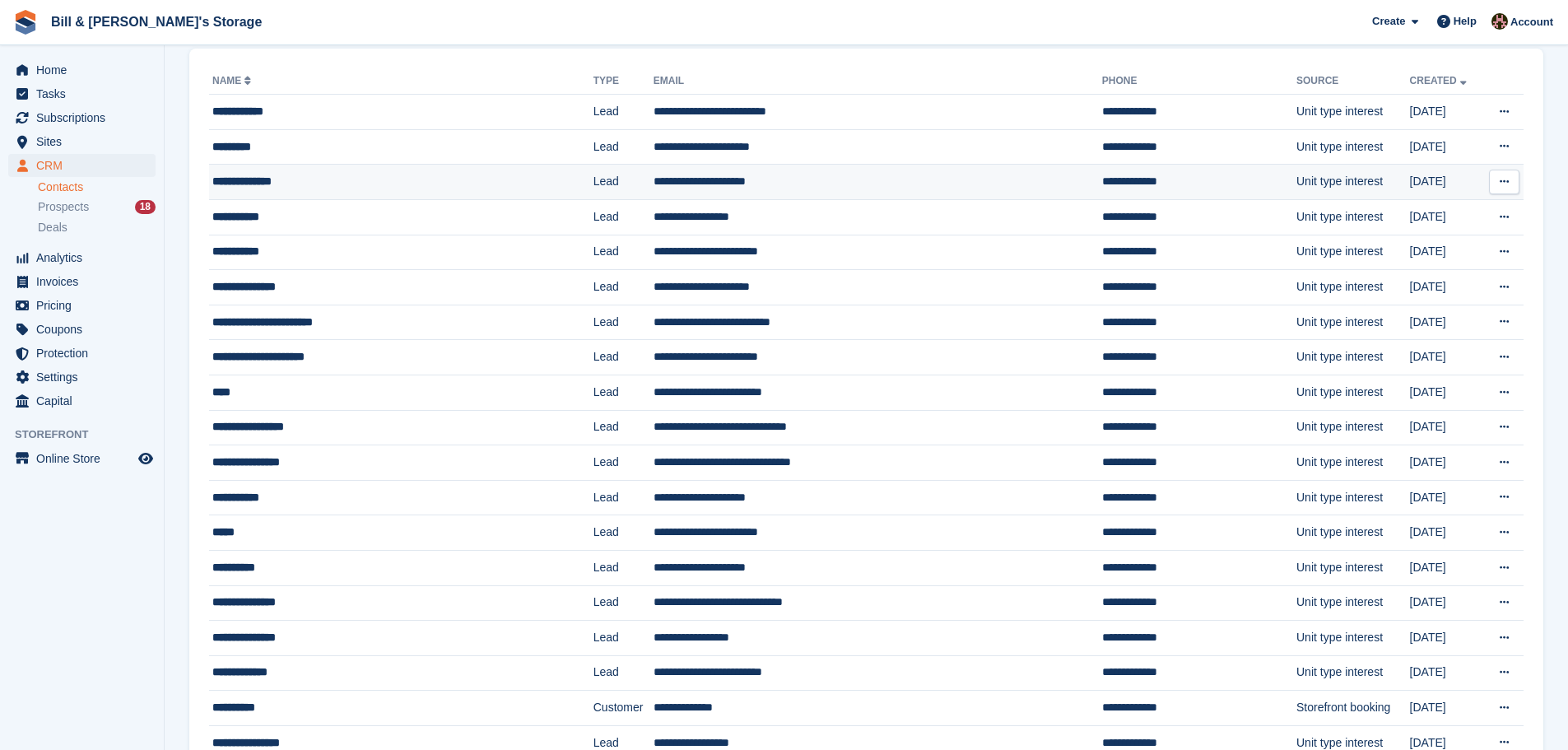
scroll to position [164, 0]
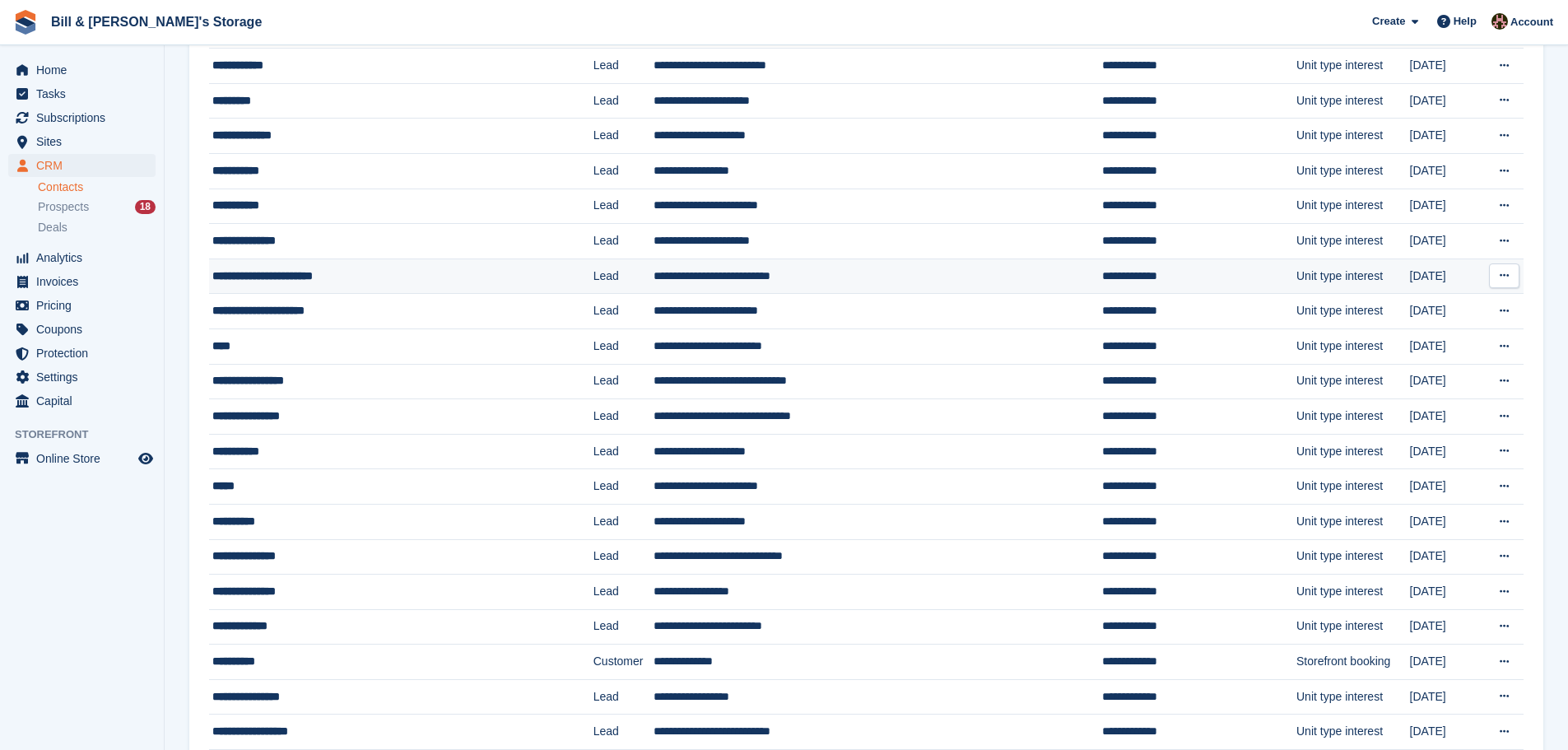
click at [600, 273] on td "Lead" at bounding box center [623, 276] width 60 height 36
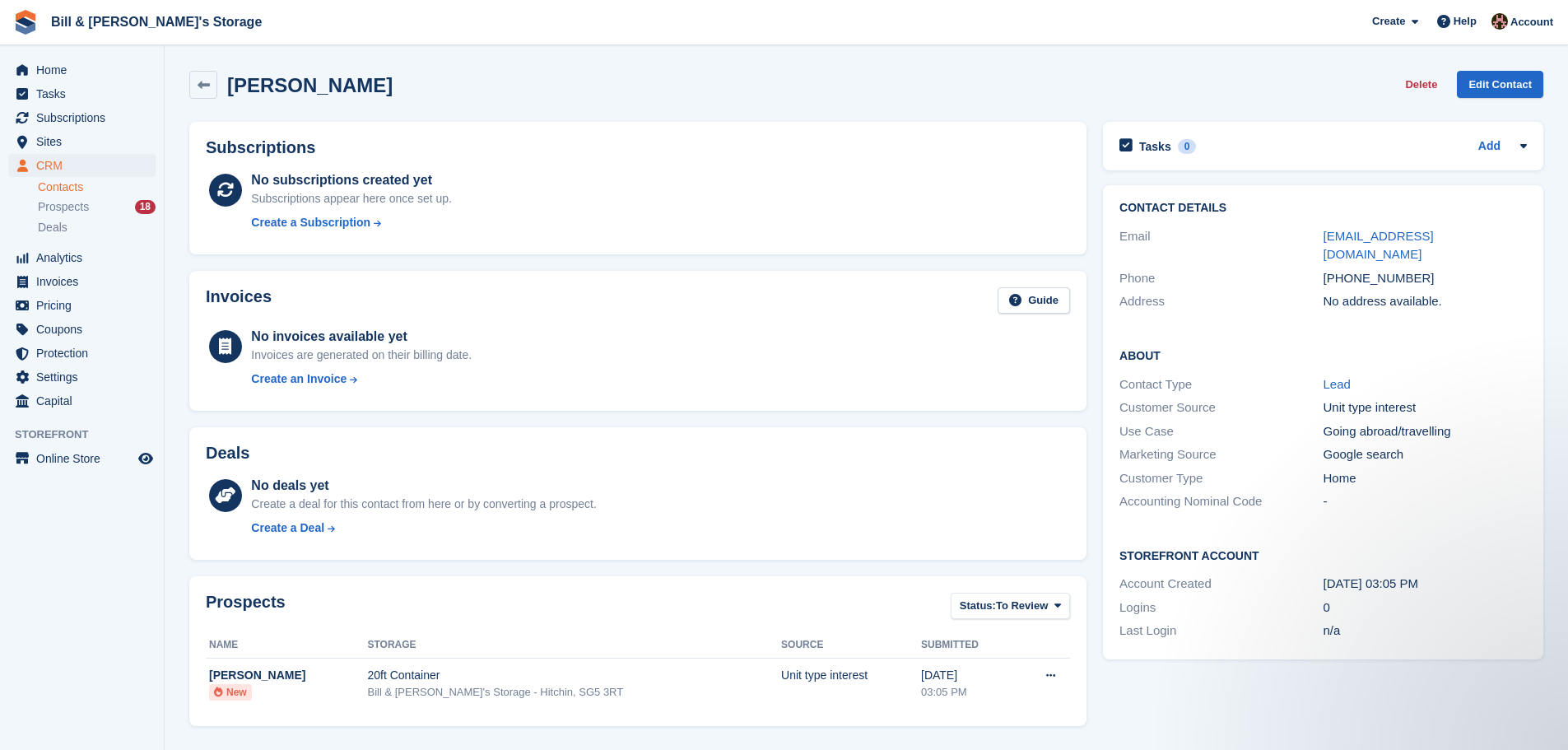
click at [241, 100] on div "[PERSON_NAME] Delete Edit Contact" at bounding box center [866, 88] width 1370 height 51
click at [241, 98] on div "[PERSON_NAME] Delete Edit Contact" at bounding box center [866, 88] width 1370 height 51
click at [242, 98] on div "[PERSON_NAME]" at bounding box center [291, 84] width 203 height 28
click at [242, 95] on h2 "[PERSON_NAME]" at bounding box center [309, 85] width 165 height 22
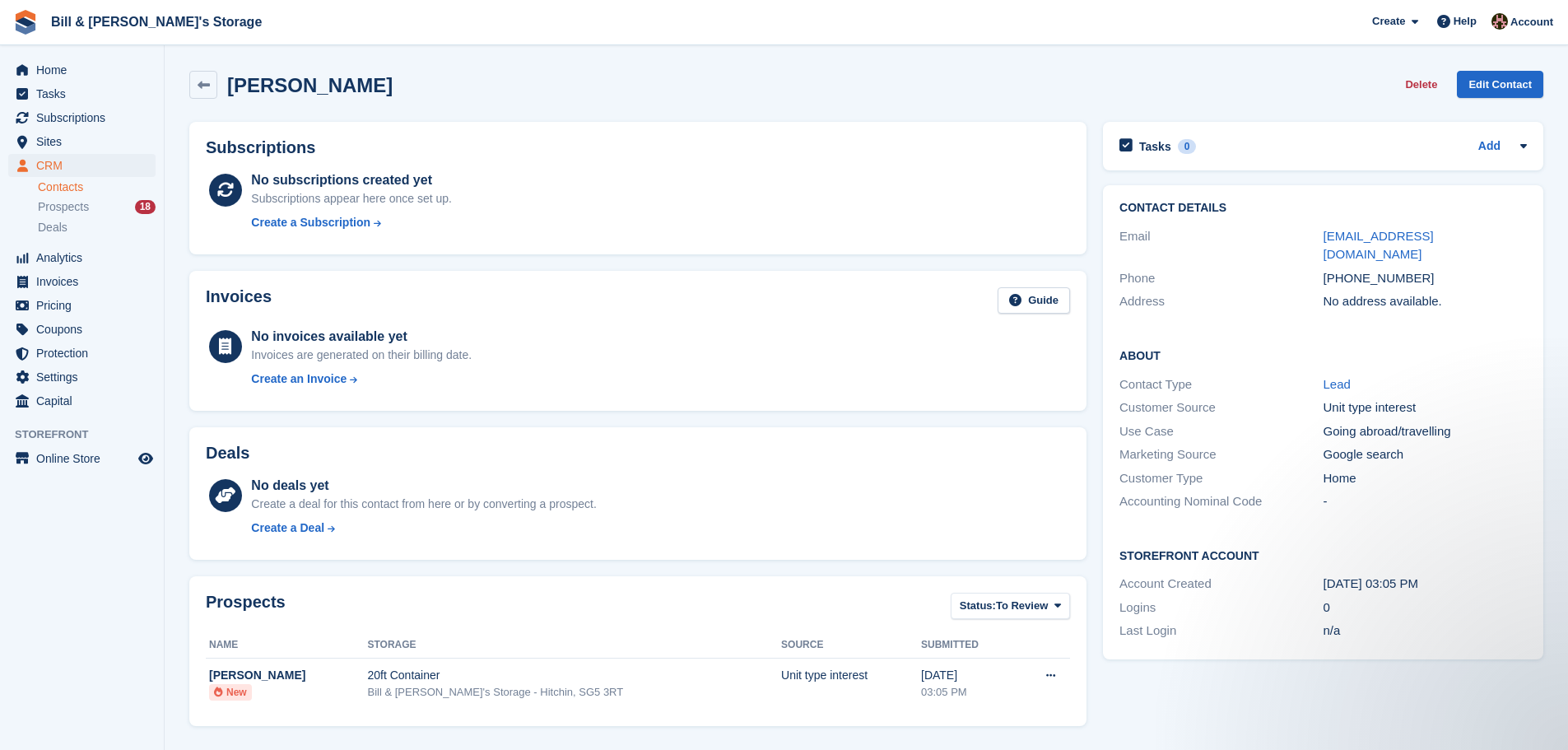
drag, startPoint x: 232, startPoint y: 88, endPoint x: 453, endPoint y: 83, distance: 221.1
click at [392, 83] on h2 "[PERSON_NAME]" at bounding box center [309, 85] width 165 height 22
drag, startPoint x: 468, startPoint y: 83, endPoint x: 232, endPoint y: 86, distance: 236.0
click at [232, 85] on div "Charles Douglas-Hamilton Delete Edit Contact" at bounding box center [866, 84] width 1354 height 28
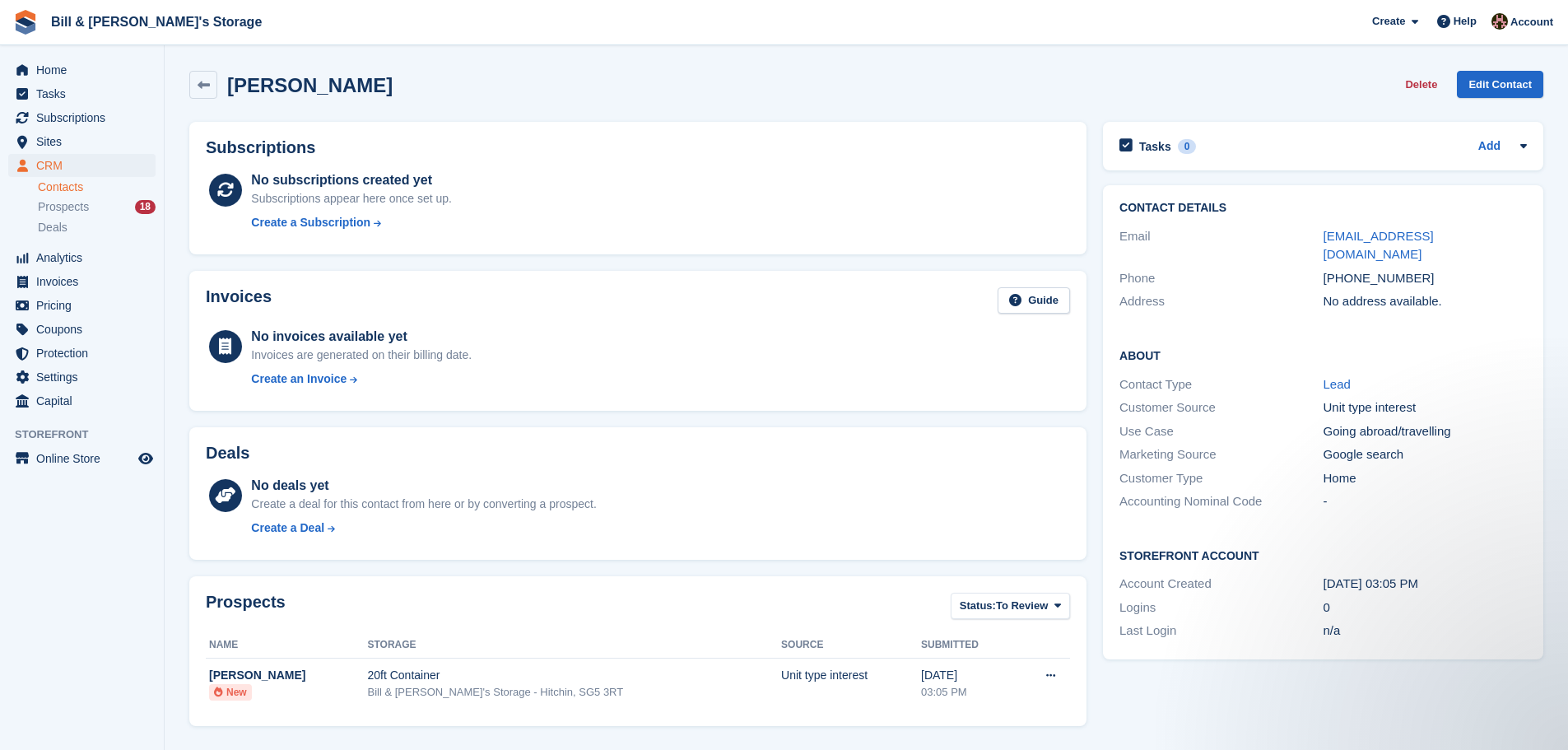
click at [232, 86] on h2 "Charles Douglas-Hamilton" at bounding box center [309, 85] width 165 height 22
click at [225, 87] on div "Charles Douglas-Hamilton" at bounding box center [305, 85] width 175 height 22
drag, startPoint x: 225, startPoint y: 87, endPoint x: 422, endPoint y: 75, distance: 197.4
click at [392, 75] on div "Charles Douglas-Hamilton" at bounding box center [305, 85] width 175 height 22
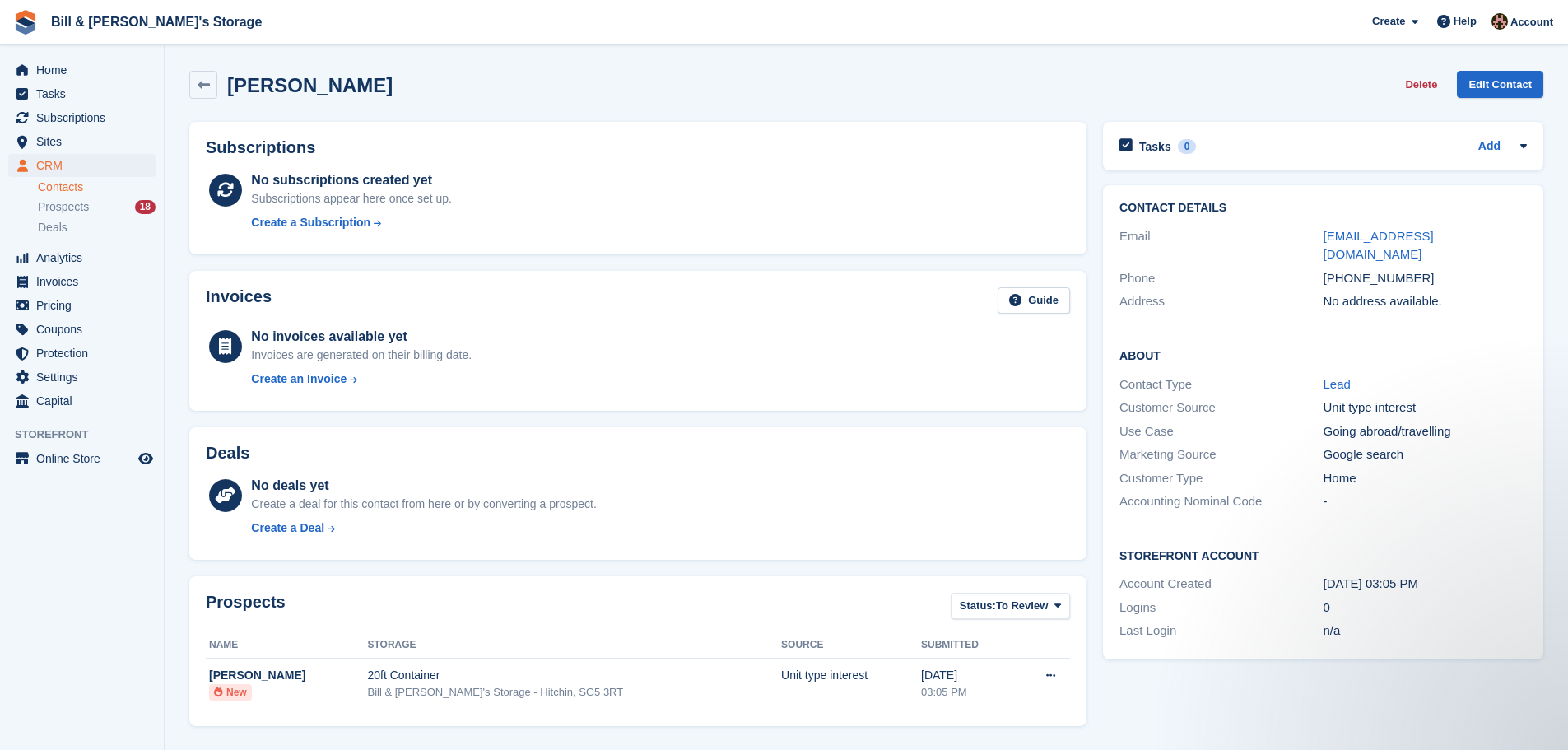
click at [392, 75] on h2 "Charles Douglas-Hamilton" at bounding box center [309, 85] width 165 height 22
drag, startPoint x: 224, startPoint y: 92, endPoint x: 468, endPoint y: 103, distance: 244.2
click at [468, 103] on div "Charles Douglas-Hamilton Delete Edit Contact" at bounding box center [866, 88] width 1370 height 51
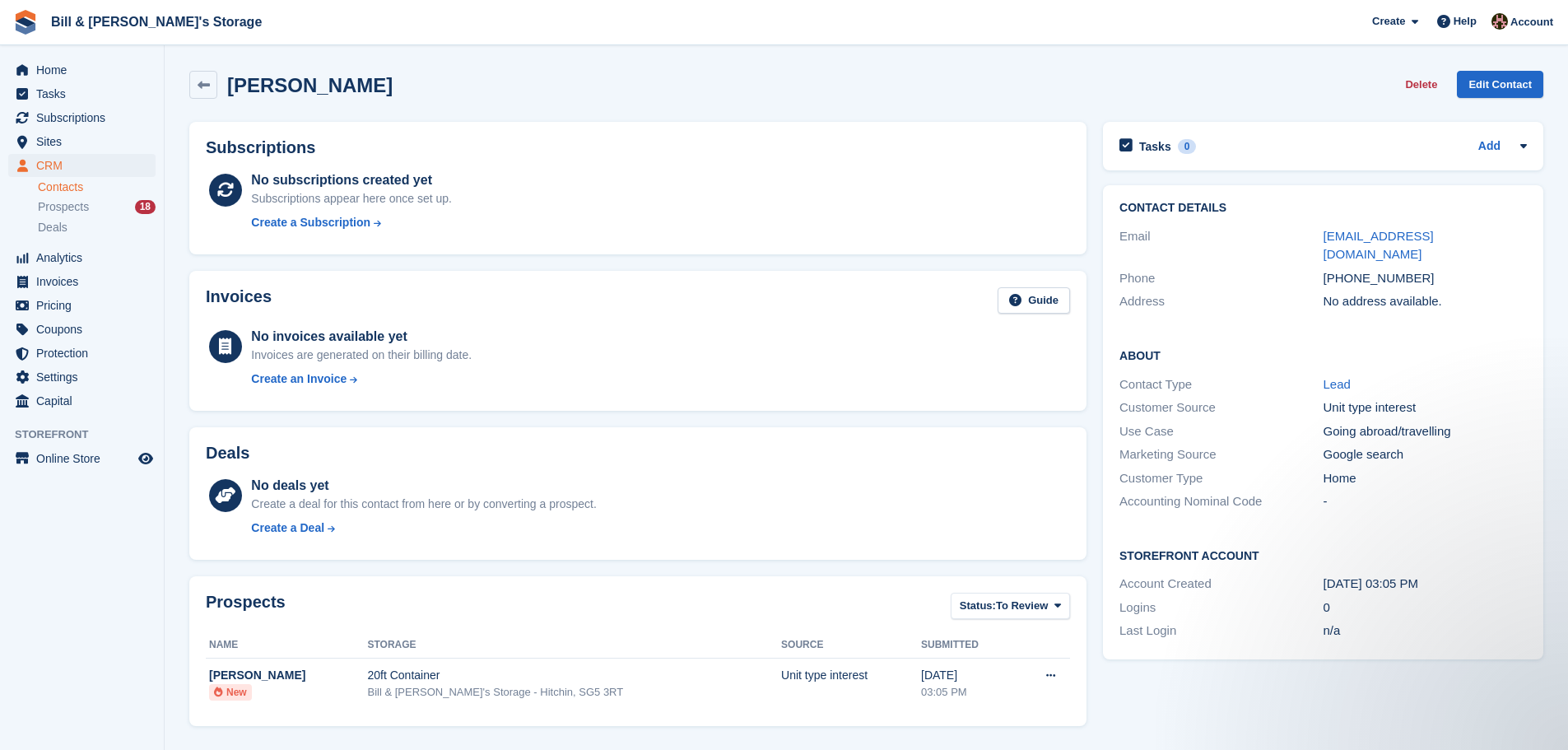
drag, startPoint x: 472, startPoint y: 100, endPoint x: 233, endPoint y: 89, distance: 239.3
click at [233, 89] on div "Charles Douglas-Hamilton Delete Edit Contact" at bounding box center [866, 88] width 1370 height 51
click at [232, 88] on h2 "Charles Douglas-Hamilton" at bounding box center [309, 85] width 165 height 22
click at [228, 84] on h2 "Charles Douglas-Hamilton" at bounding box center [309, 85] width 165 height 22
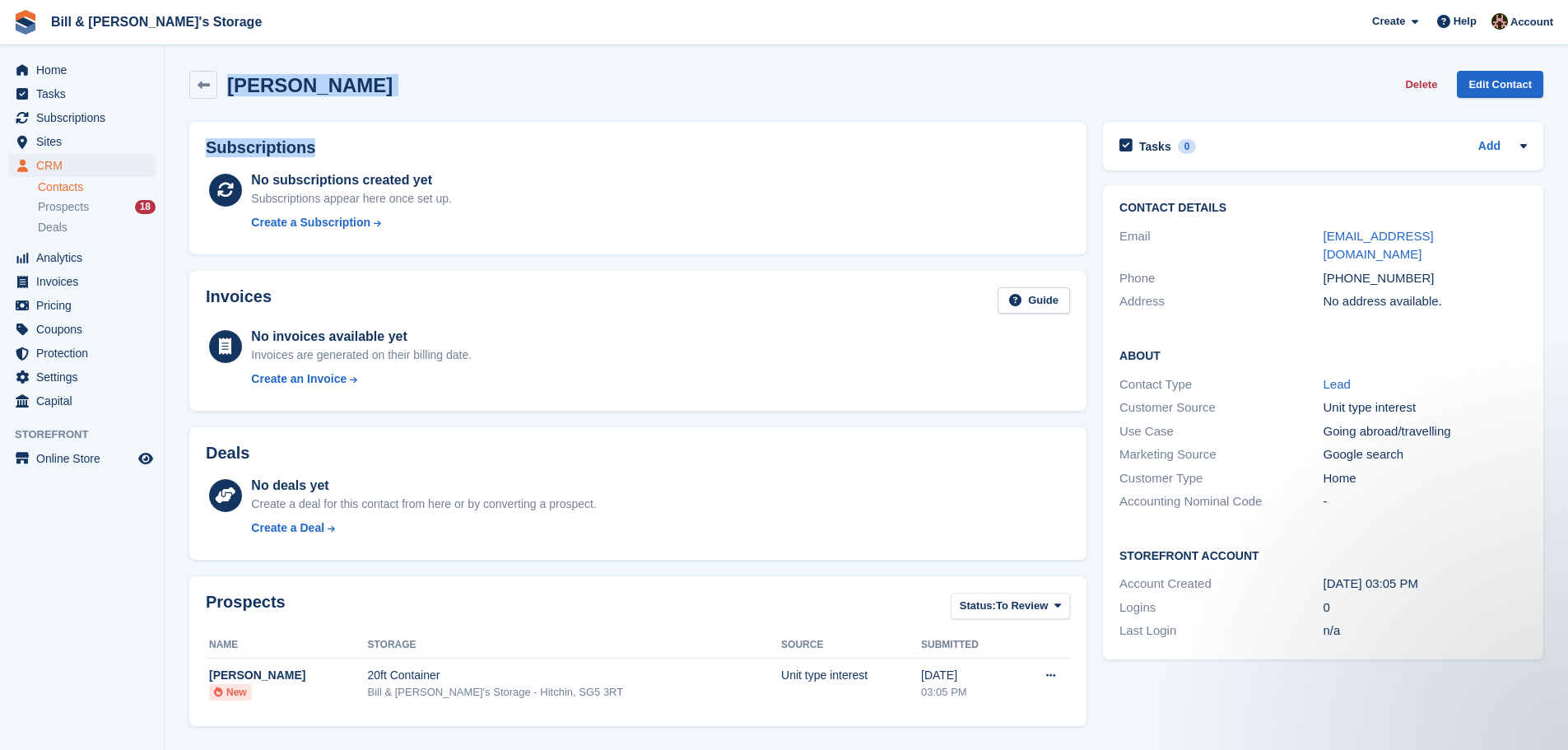
drag, startPoint x: 228, startPoint y: 84, endPoint x: 487, endPoint y: 116, distance: 261.0
click at [487, 116] on div "Charles Douglas-Hamilton Delete Edit Contact Subscriptions No subscriptions cre…" at bounding box center [866, 526] width 1354 height 927
click at [486, 117] on div "Subscriptions No subscriptions created yet Subscriptions appear here once set u…" at bounding box center [638, 188] width 914 height 149
drag, startPoint x: 470, startPoint y: 92, endPoint x: 230, endPoint y: 105, distance: 240.4
click at [230, 105] on div "Charles Douglas-Hamilton Delete Edit Contact" at bounding box center [866, 88] width 1370 height 51
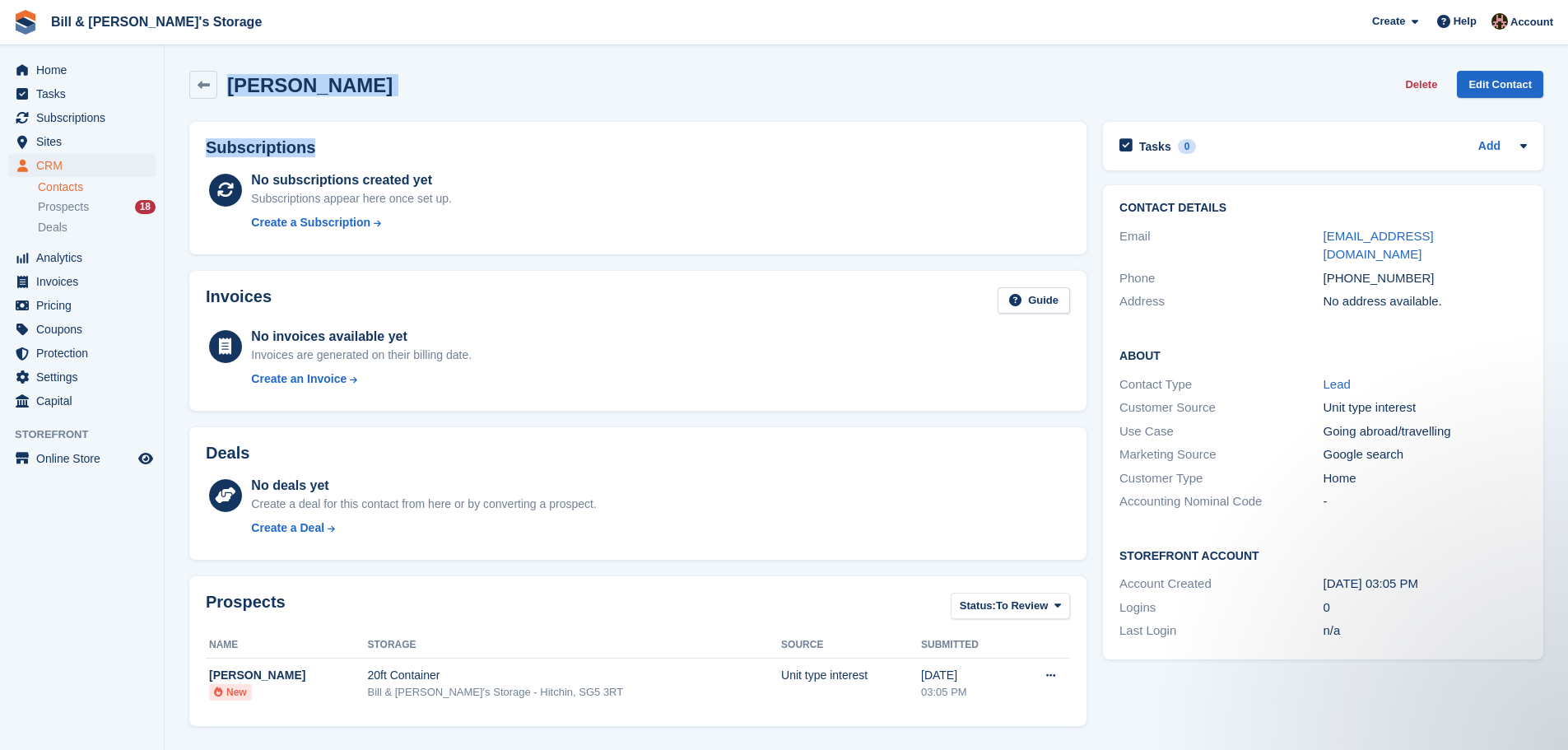
click at [228, 104] on div "Charles Douglas-Hamilton Delete Edit Contact" at bounding box center [866, 88] width 1370 height 51
click at [215, 89] on link at bounding box center [203, 84] width 28 height 28
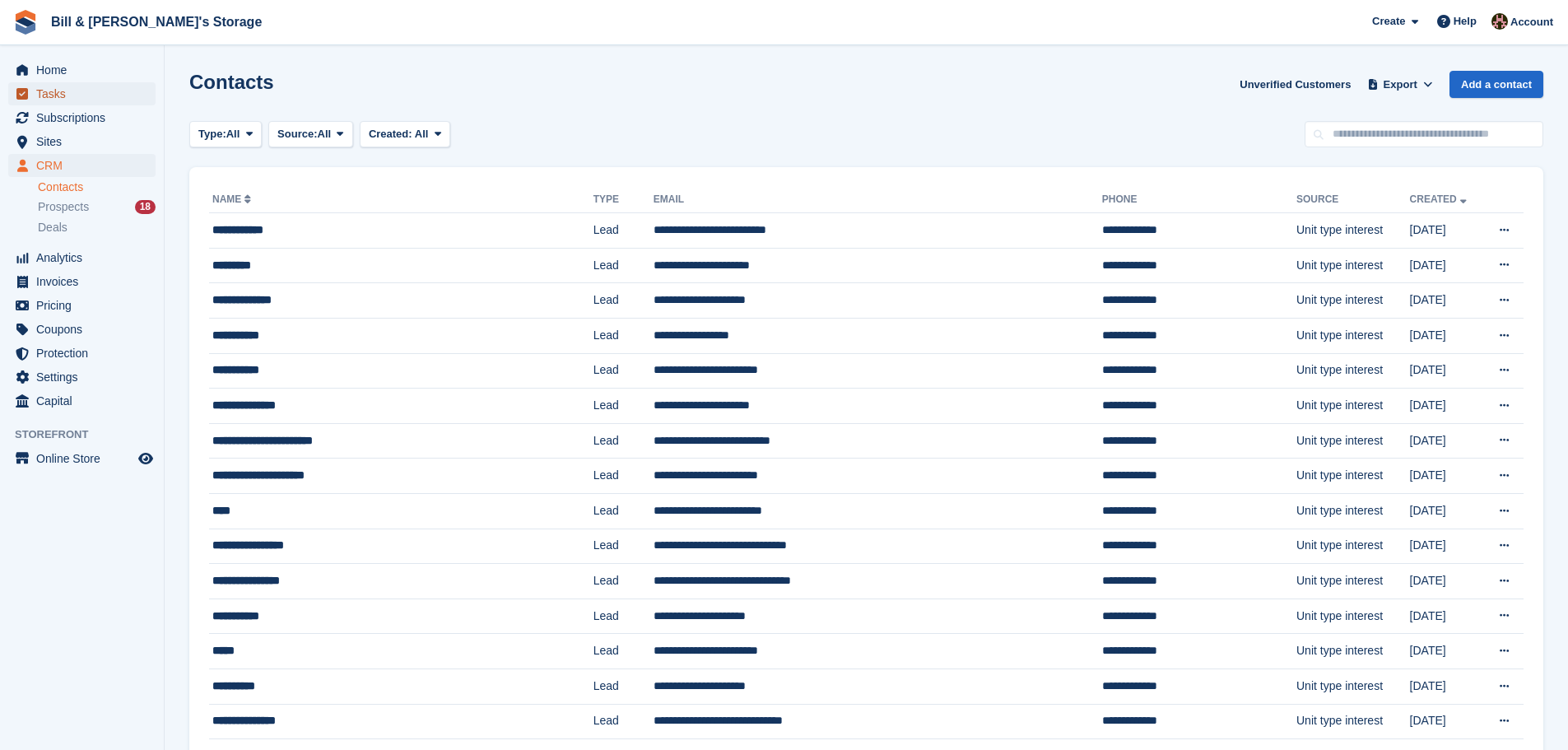
click at [108, 86] on span "Tasks" at bounding box center [86, 94] width 99 height 23
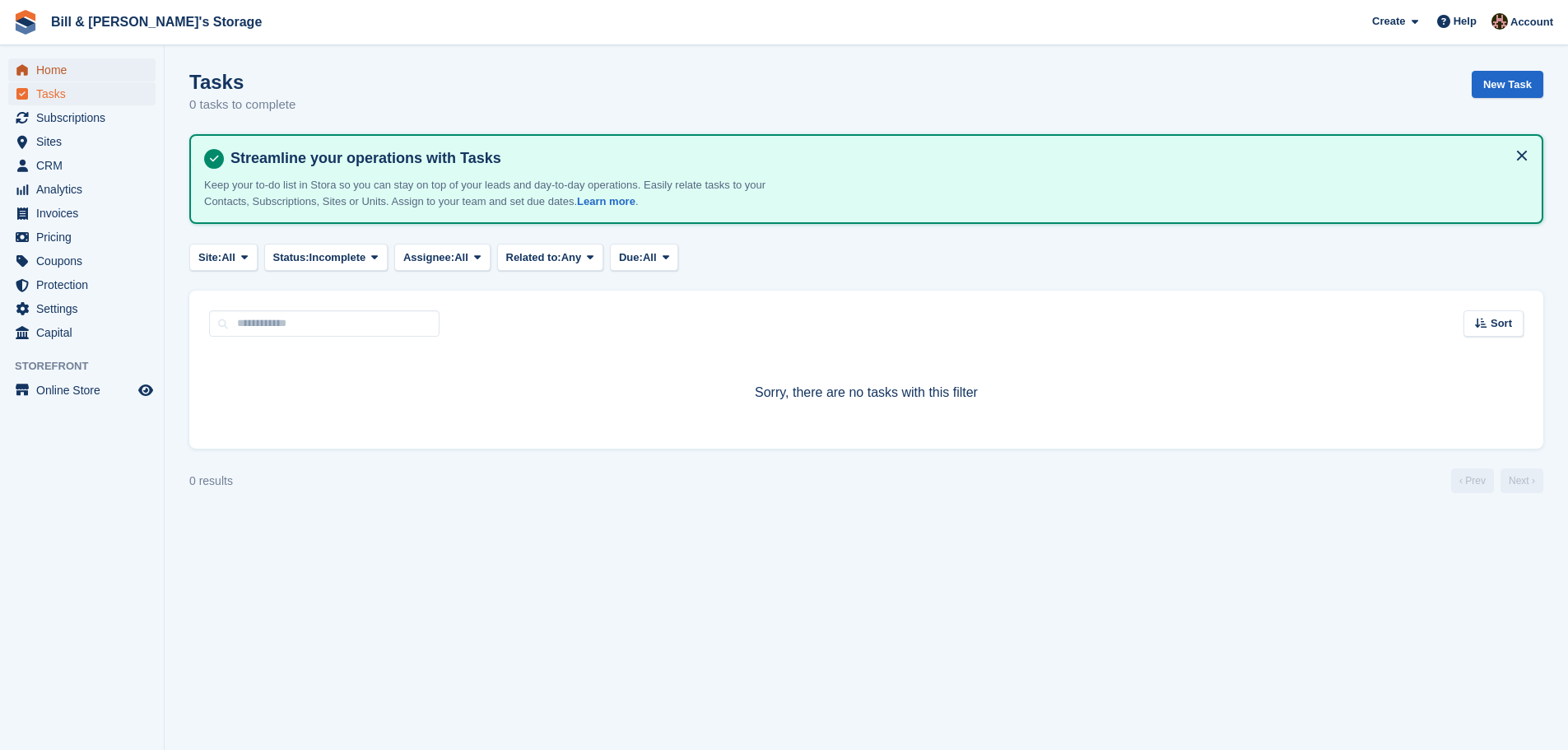
click at [92, 71] on span "Home" at bounding box center [86, 70] width 99 height 23
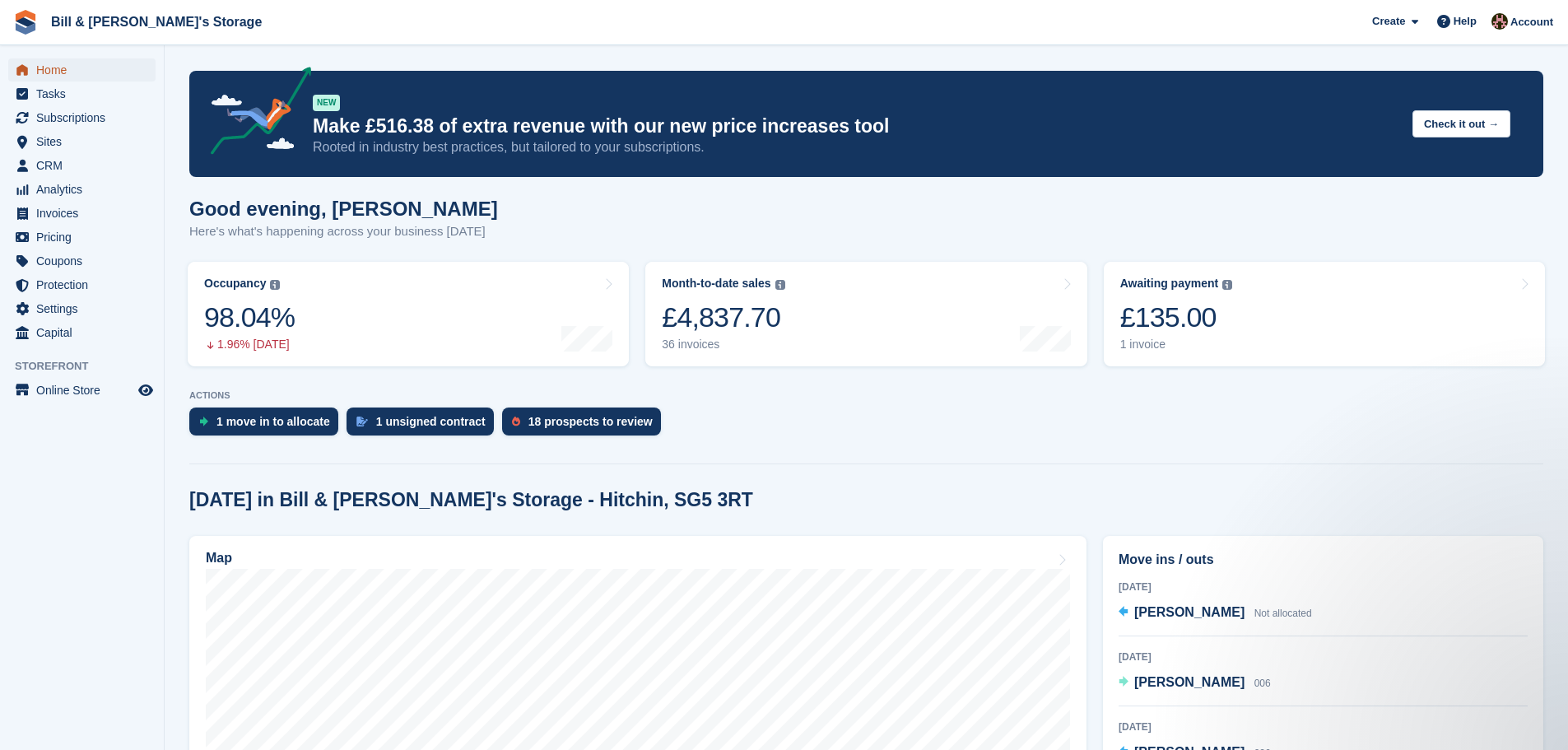
click at [59, 72] on span "Home" at bounding box center [86, 70] width 99 height 23
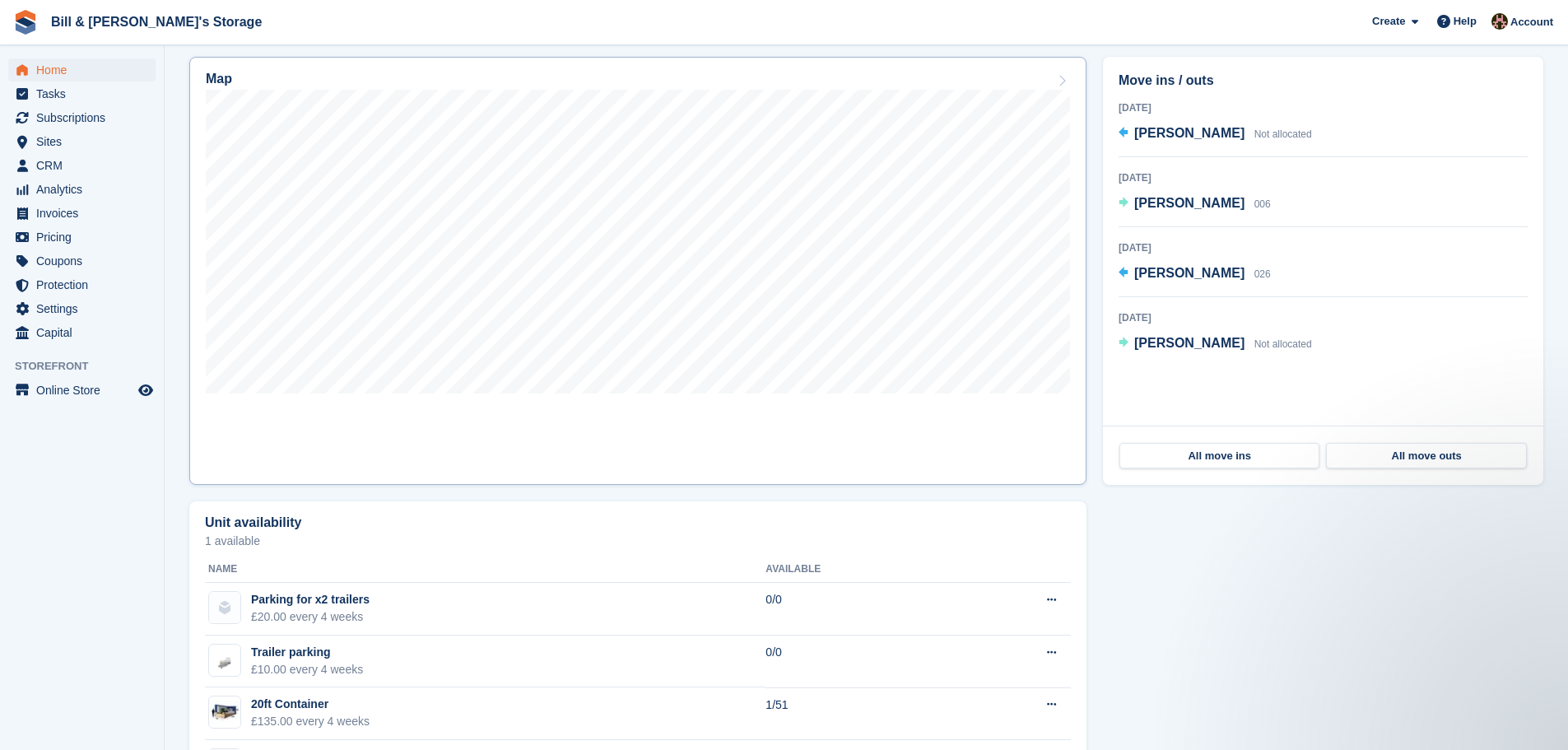
scroll to position [199, 0]
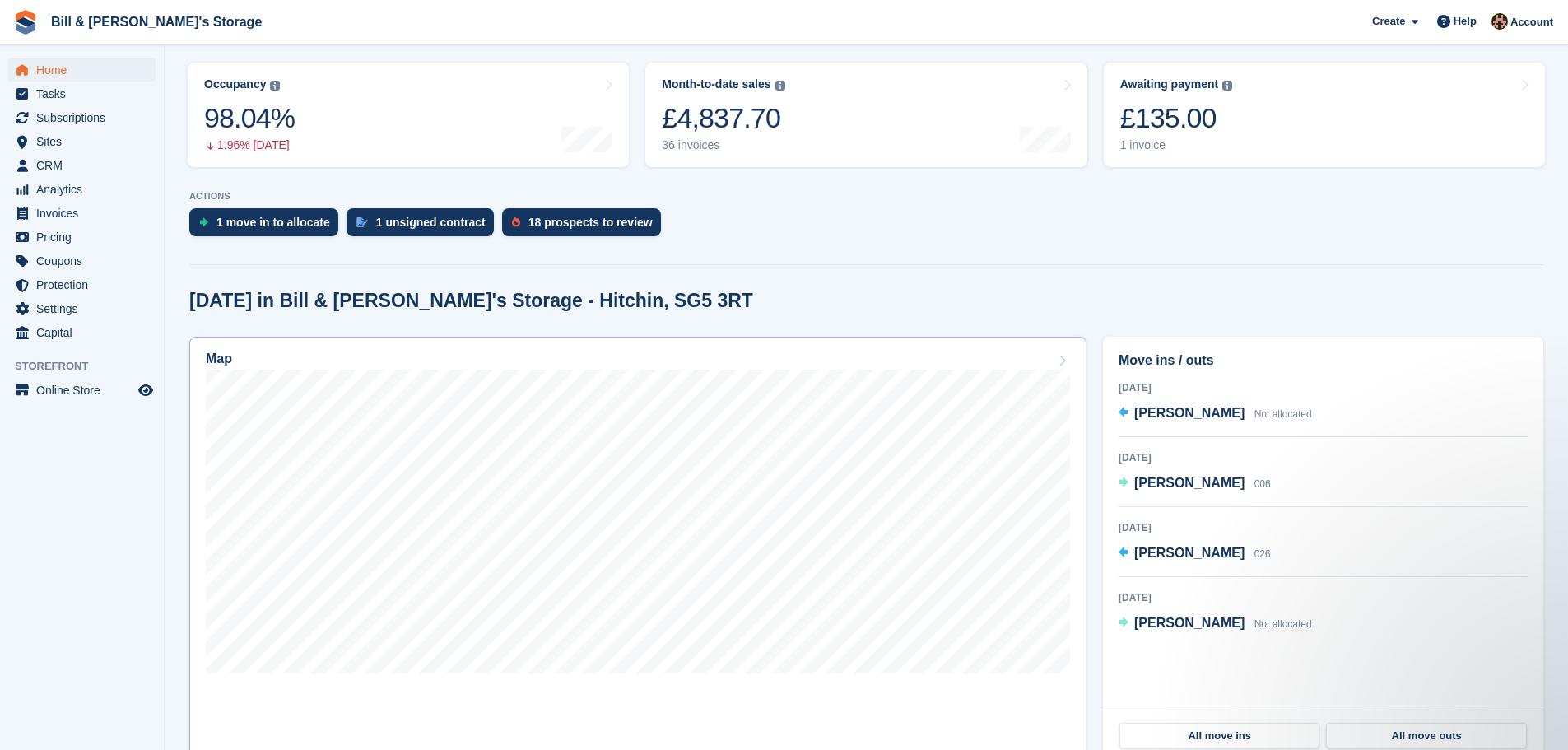
click at [622, 695] on link "Map" at bounding box center [638, 551] width 898 height 428
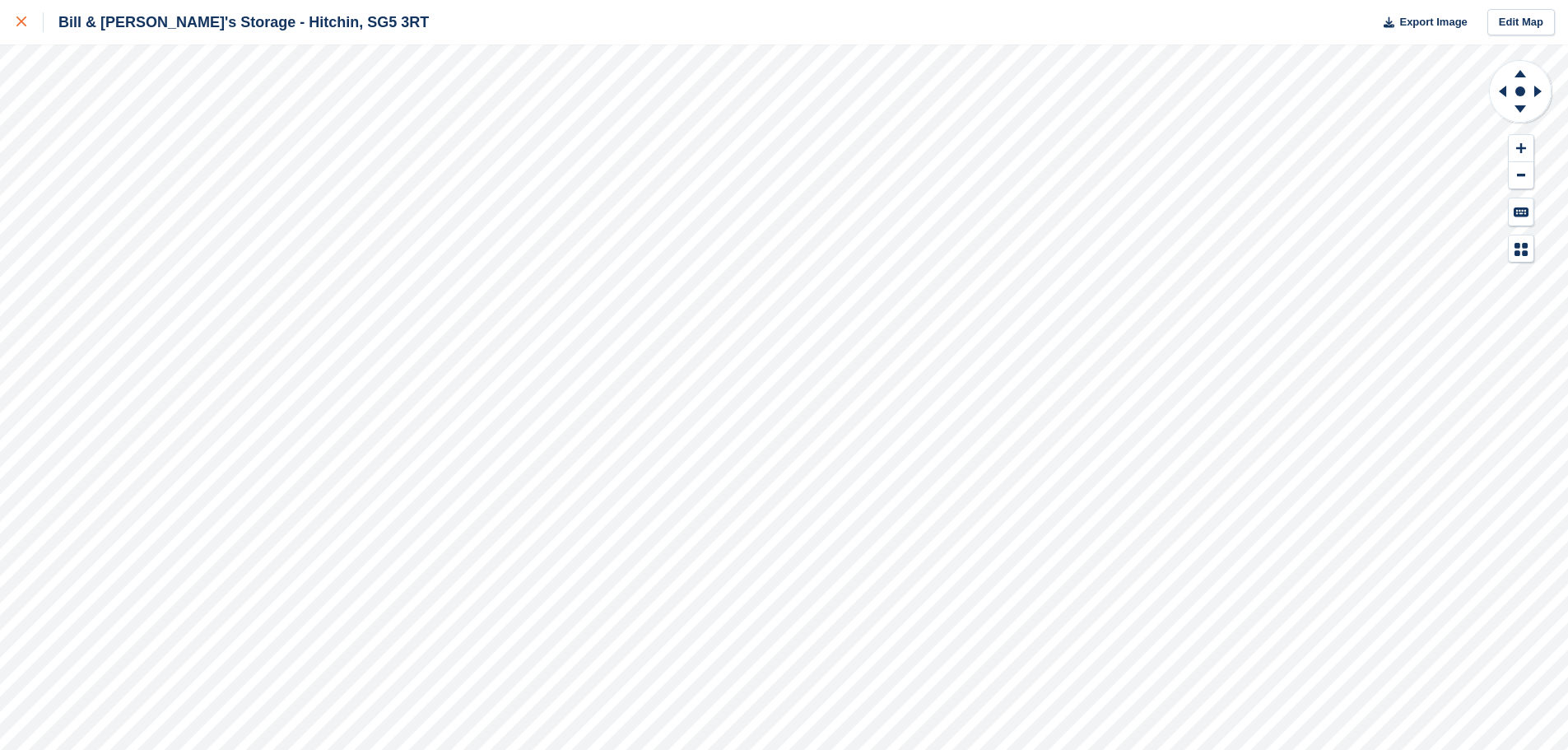
click at [10, 22] on link at bounding box center [21, 22] width 44 height 45
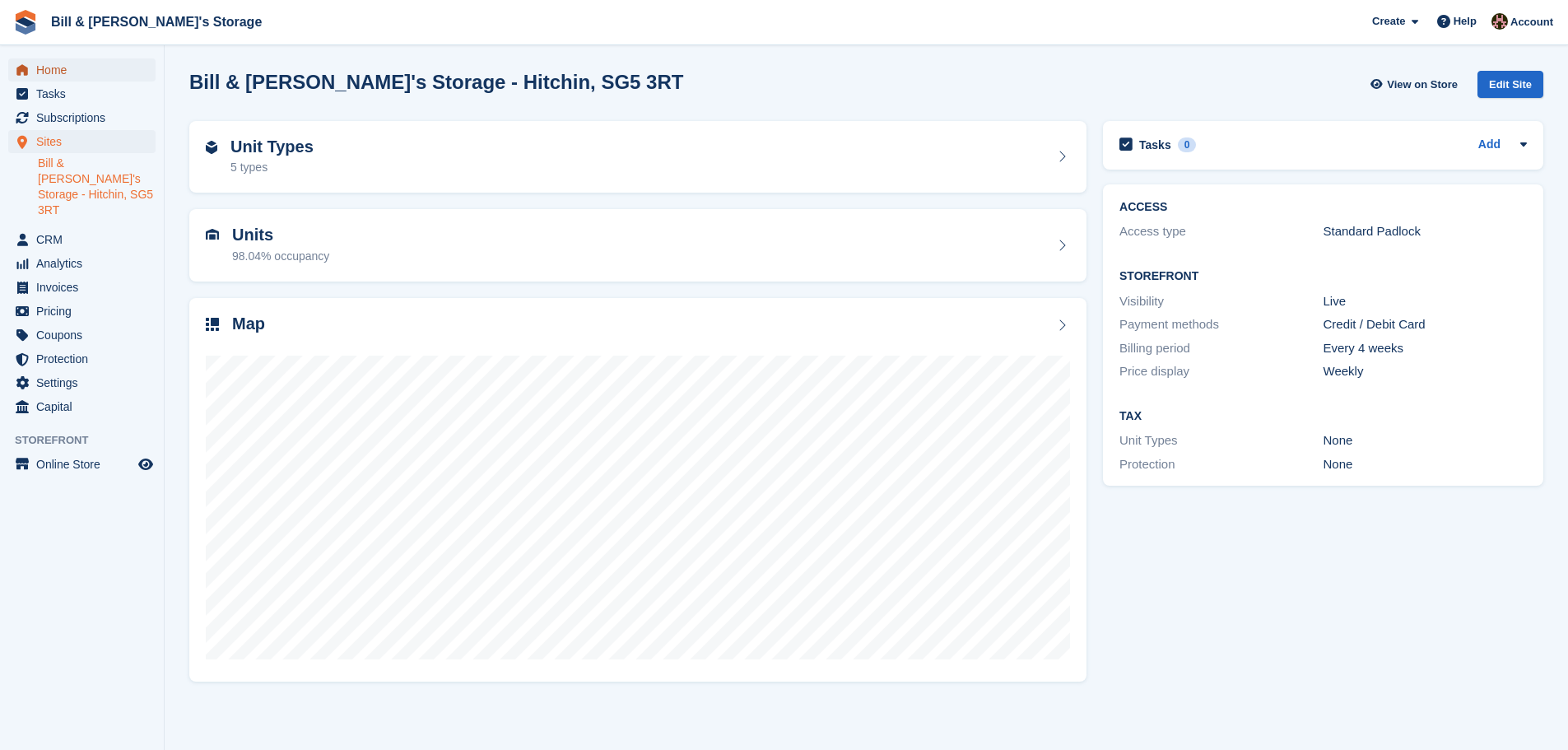
click at [68, 68] on span "Home" at bounding box center [86, 70] width 99 height 23
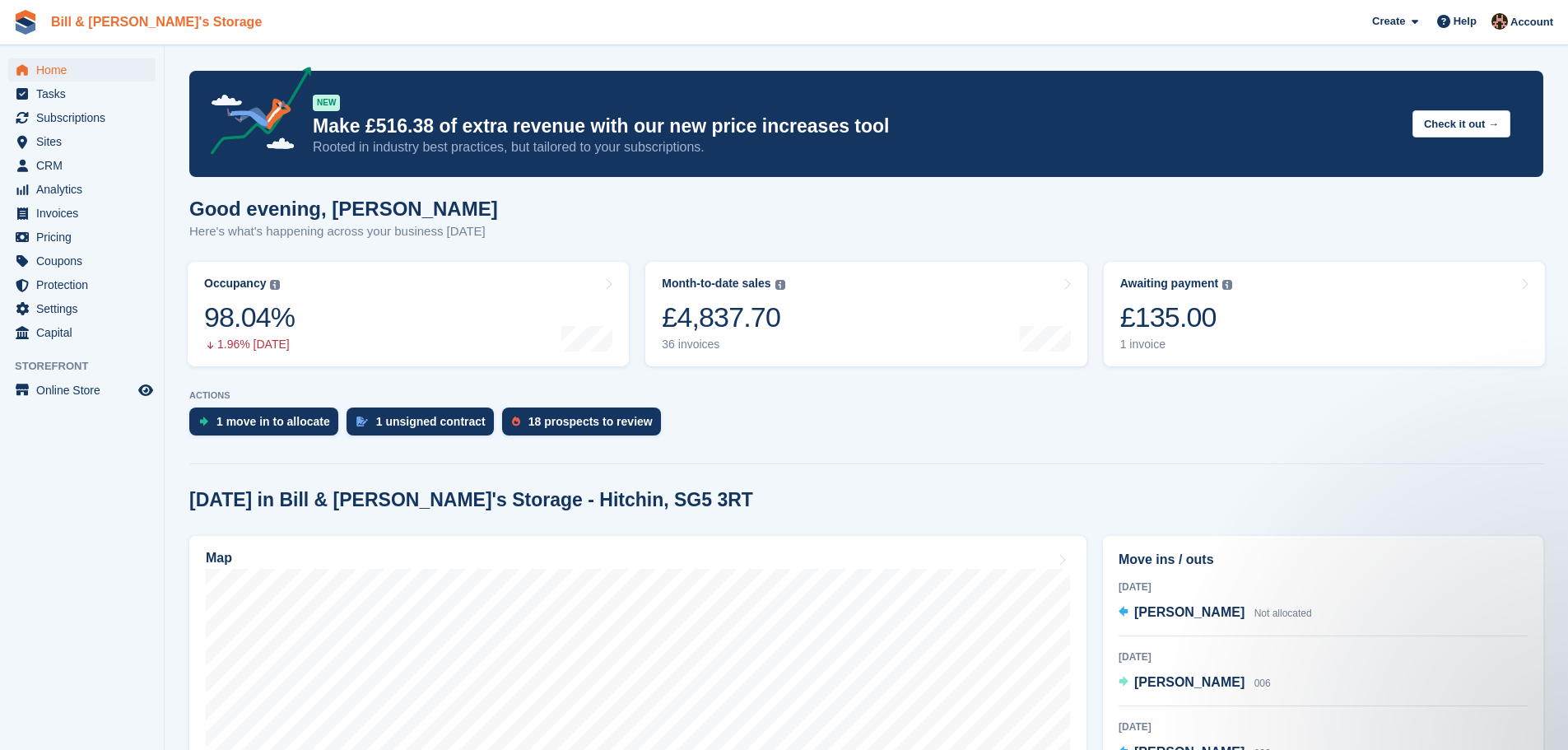
click at [138, 26] on link "Bill & [PERSON_NAME]'s Storage" at bounding box center [156, 21] width 223 height 27
